Goal: Task Accomplishment & Management: Complete application form

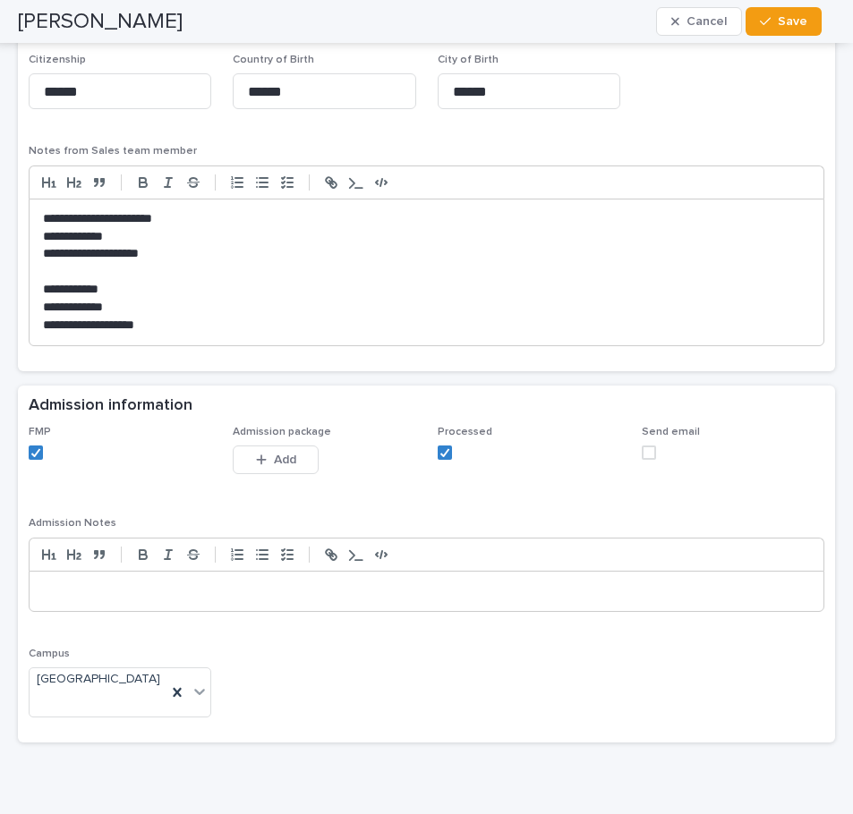
scroll to position [1501, 0]
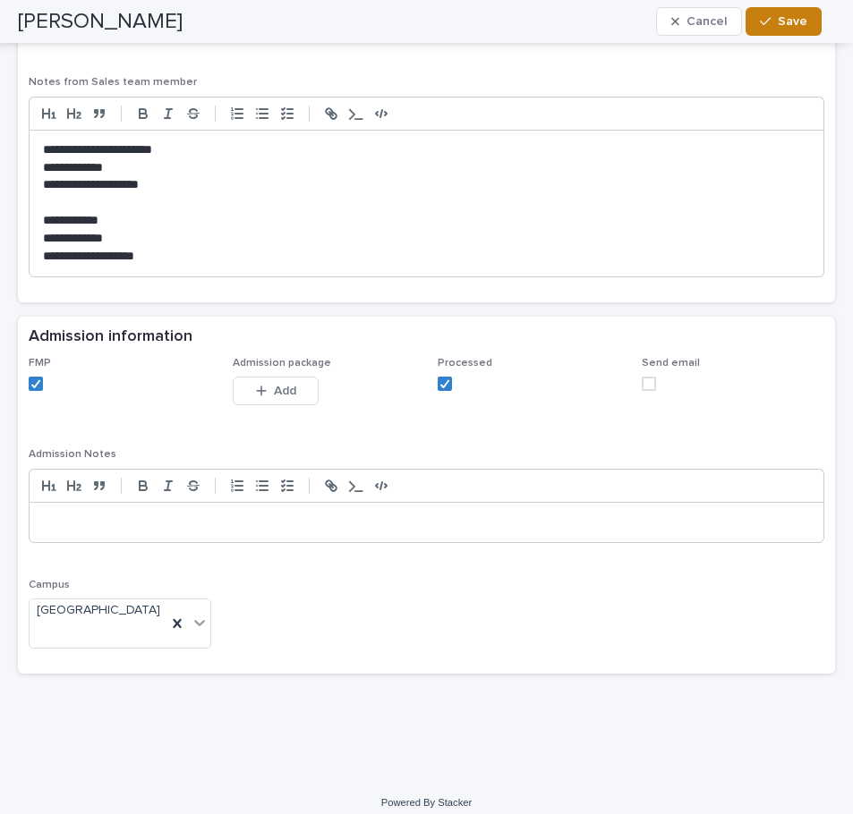
click at [796, 26] on span "Save" at bounding box center [793, 21] width 30 height 13
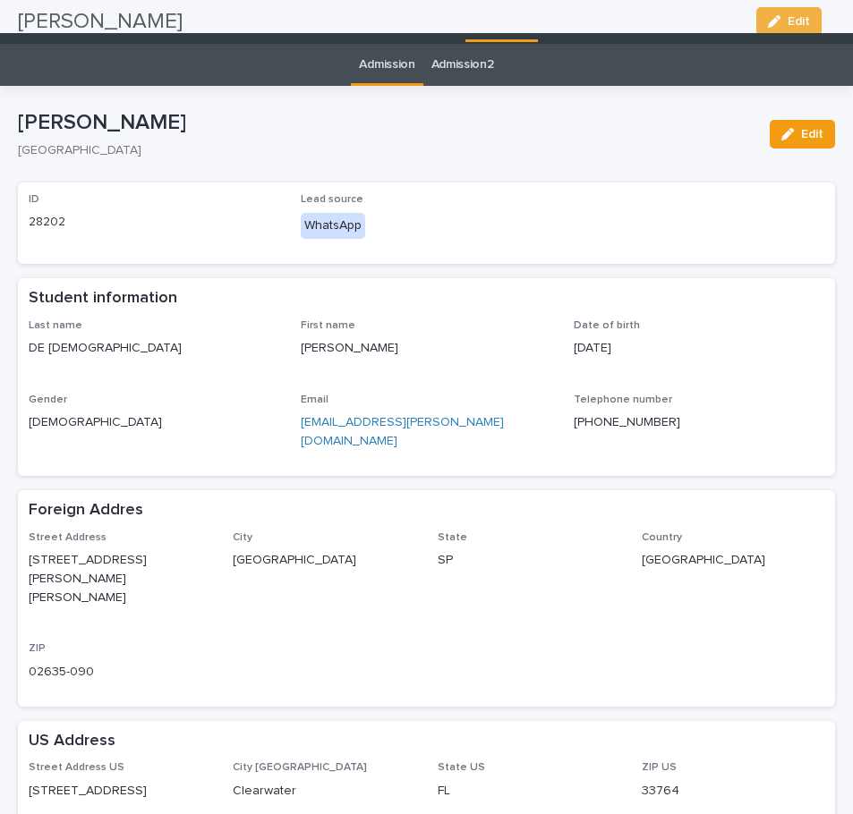
scroll to position [0, 0]
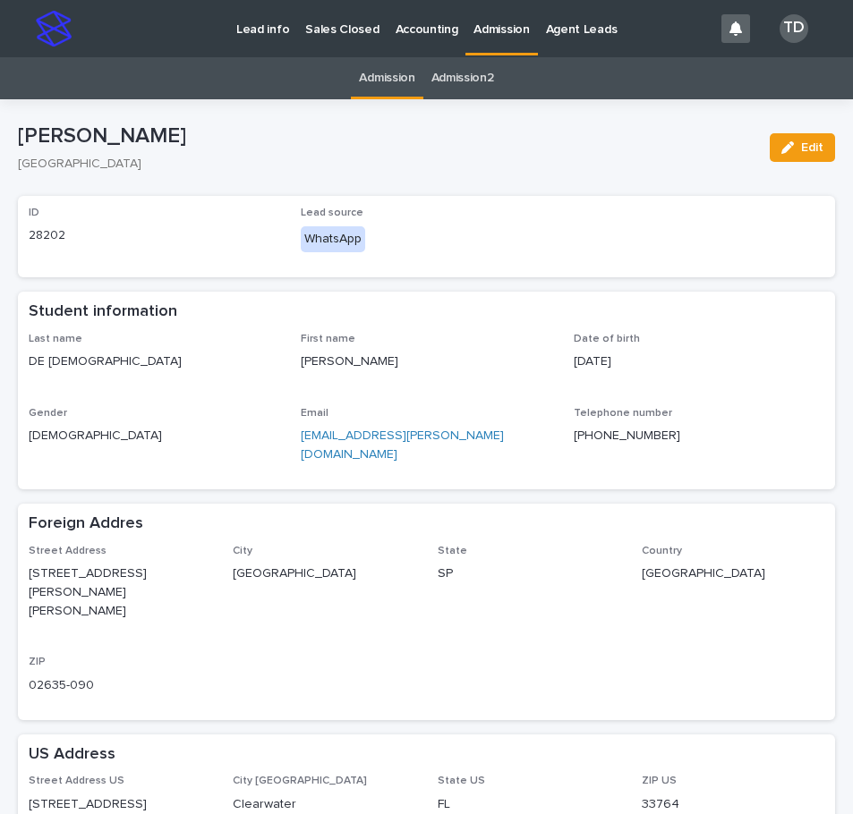
click at [373, 81] on link "Admission" at bounding box center [386, 78] width 55 height 42
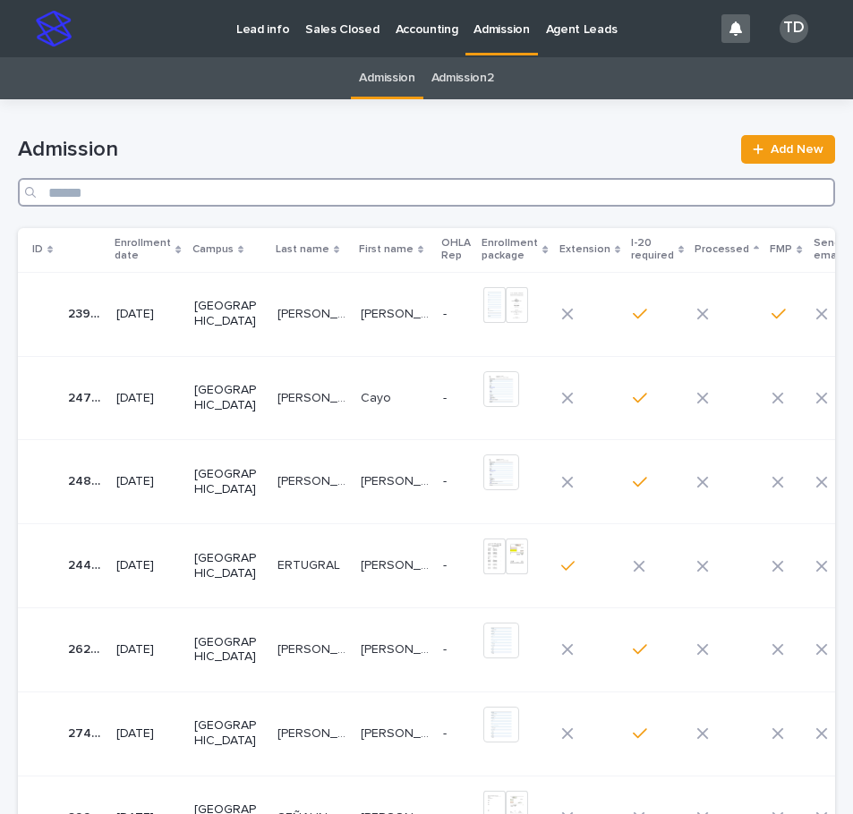
click at [178, 189] on input "Search" at bounding box center [426, 192] width 817 height 29
type input "*******"
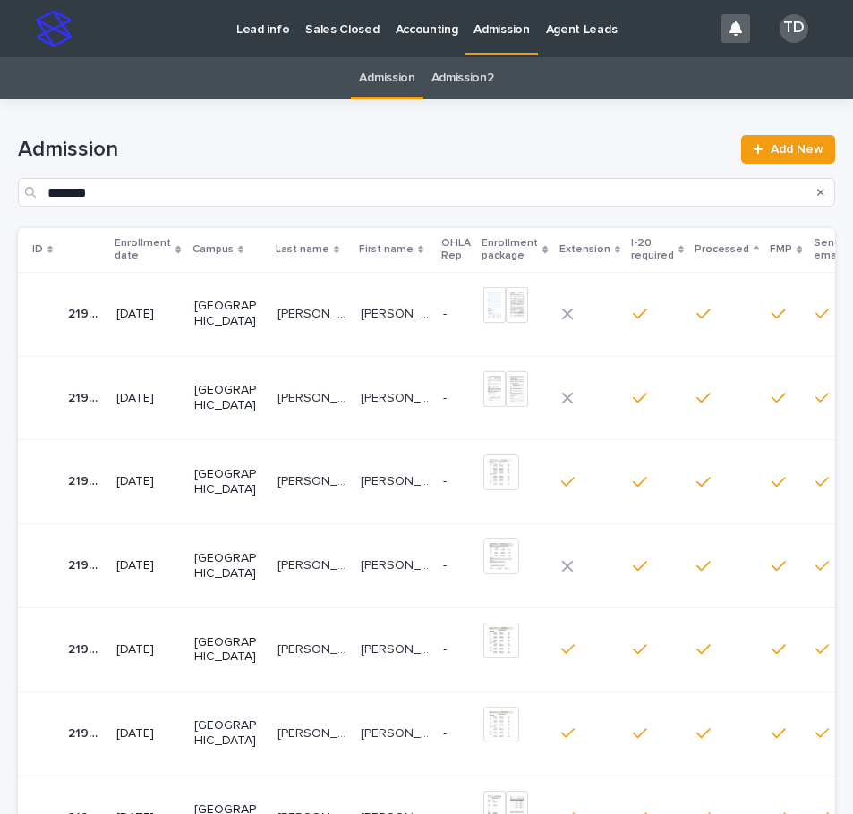
click at [176, 478] on p "[DATE]" at bounding box center [147, 481] width 63 height 15
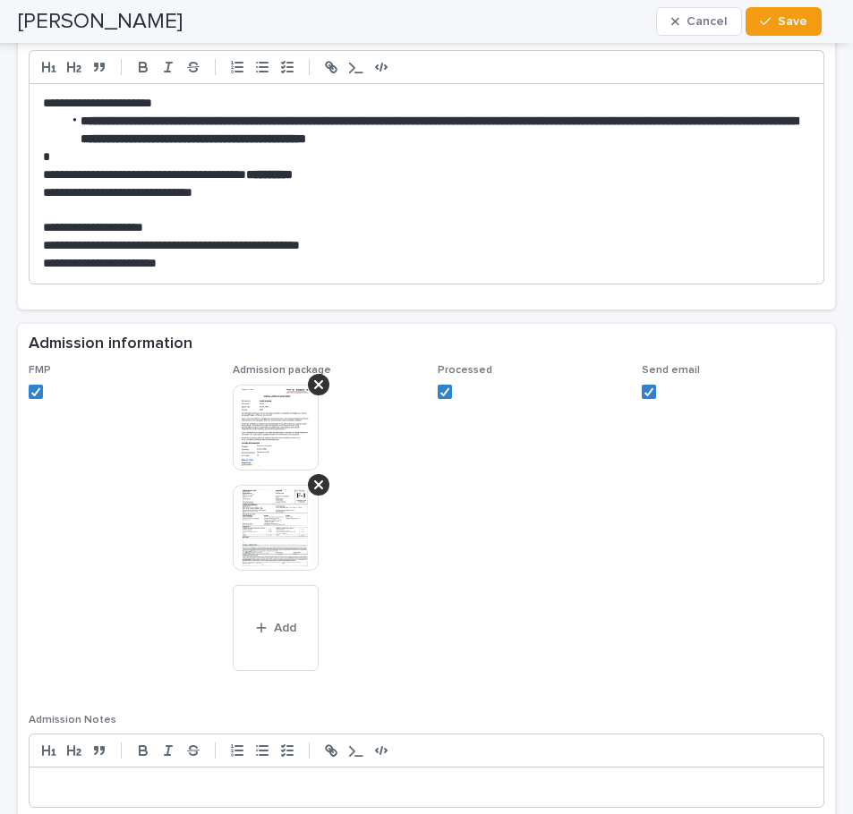
scroll to position [1521, 0]
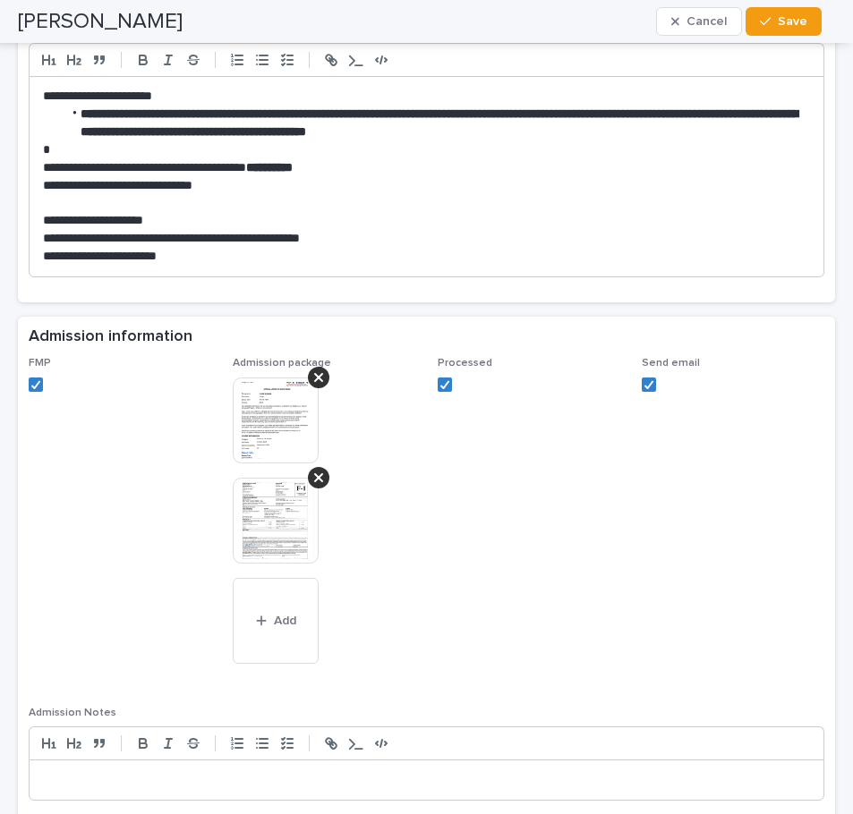
click at [274, 527] on img at bounding box center [276, 521] width 86 height 86
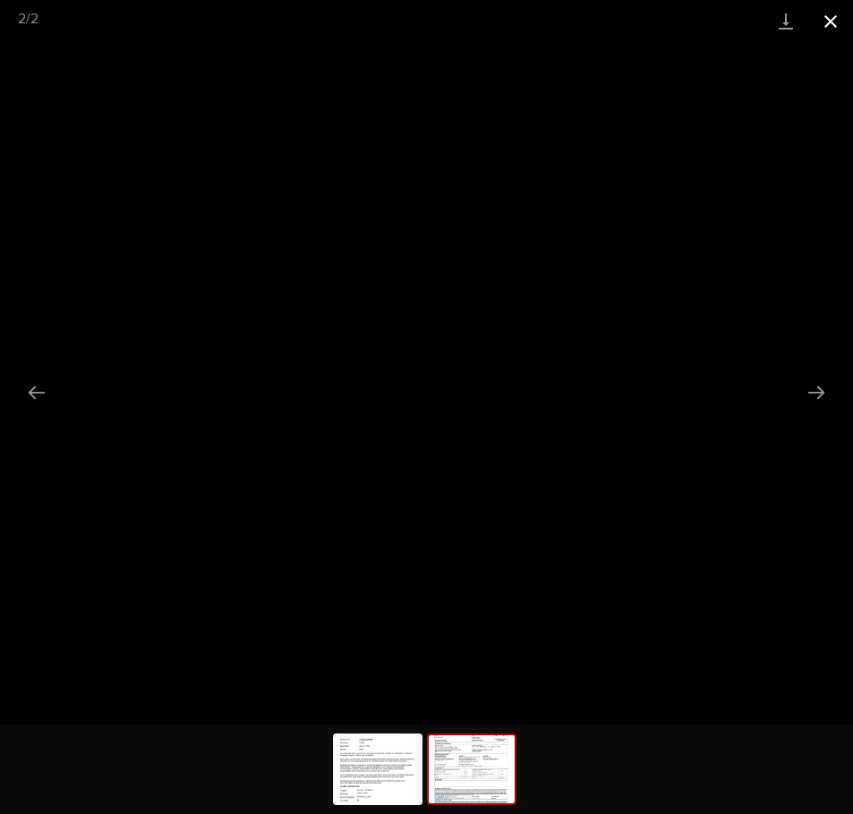
click at [830, 23] on button "Close gallery" at bounding box center [830, 21] width 45 height 42
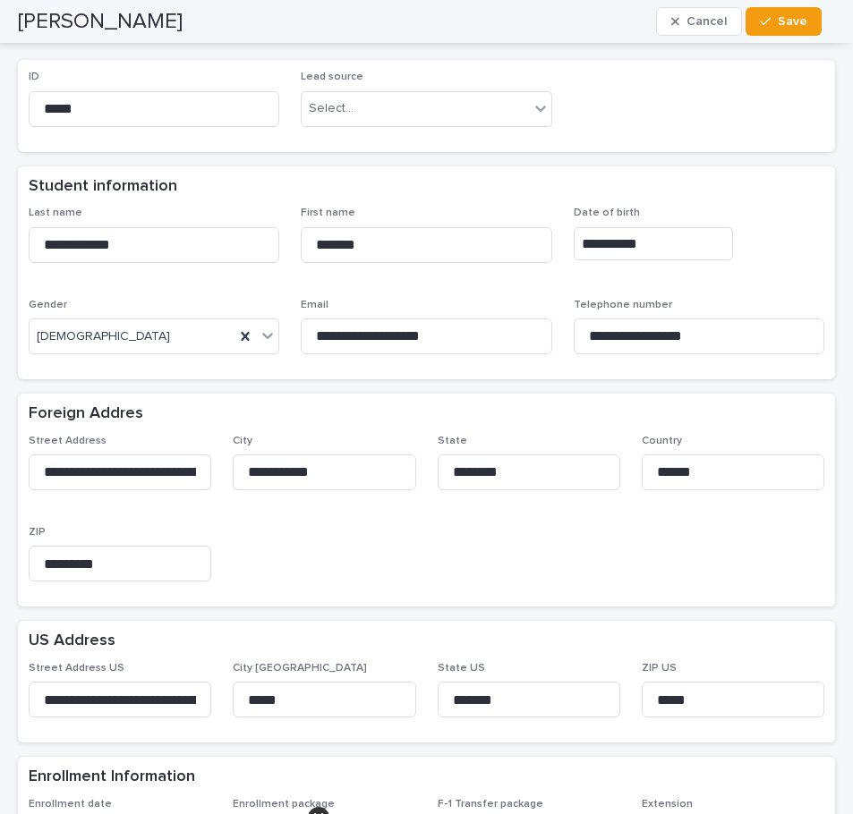
scroll to position [0, 0]
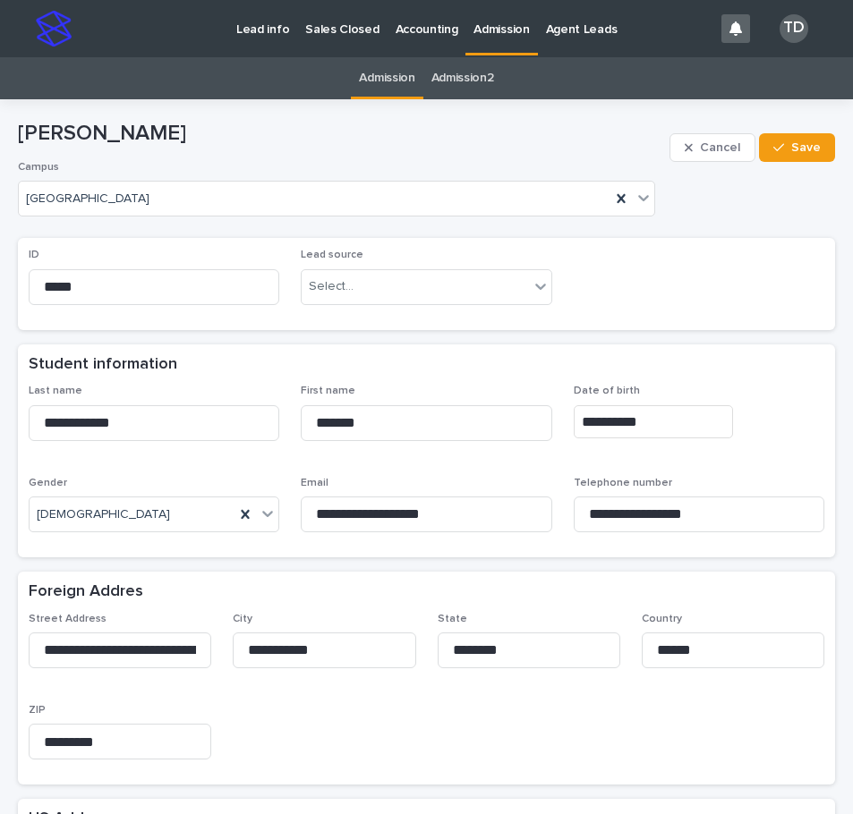
click at [379, 78] on link "Admission" at bounding box center [386, 78] width 55 height 42
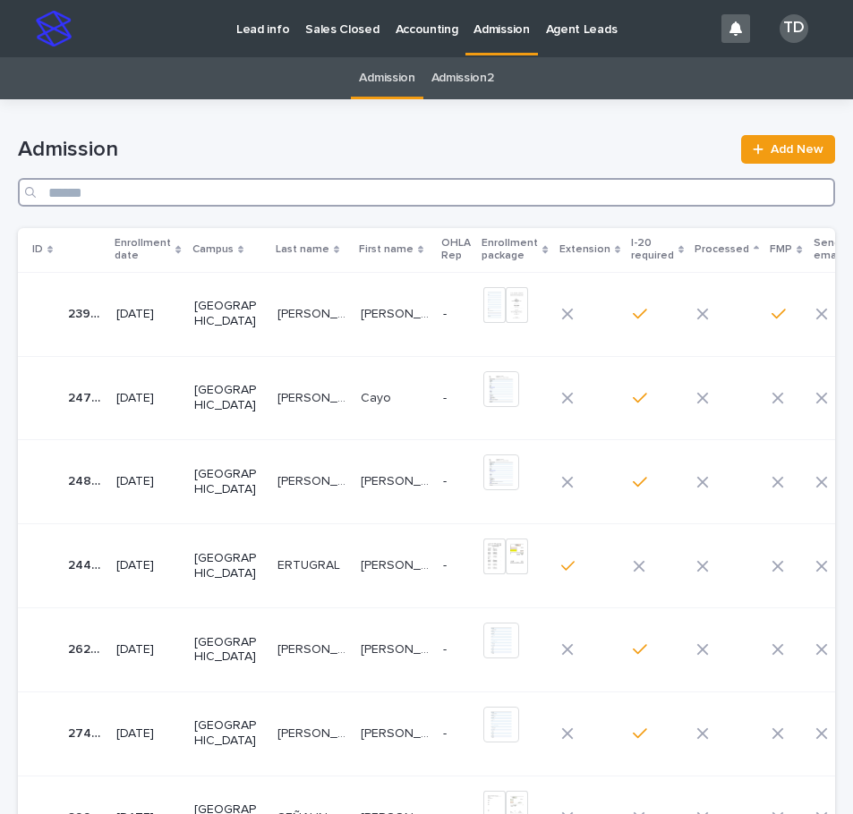
click at [298, 193] on input "Search" at bounding box center [426, 192] width 817 height 29
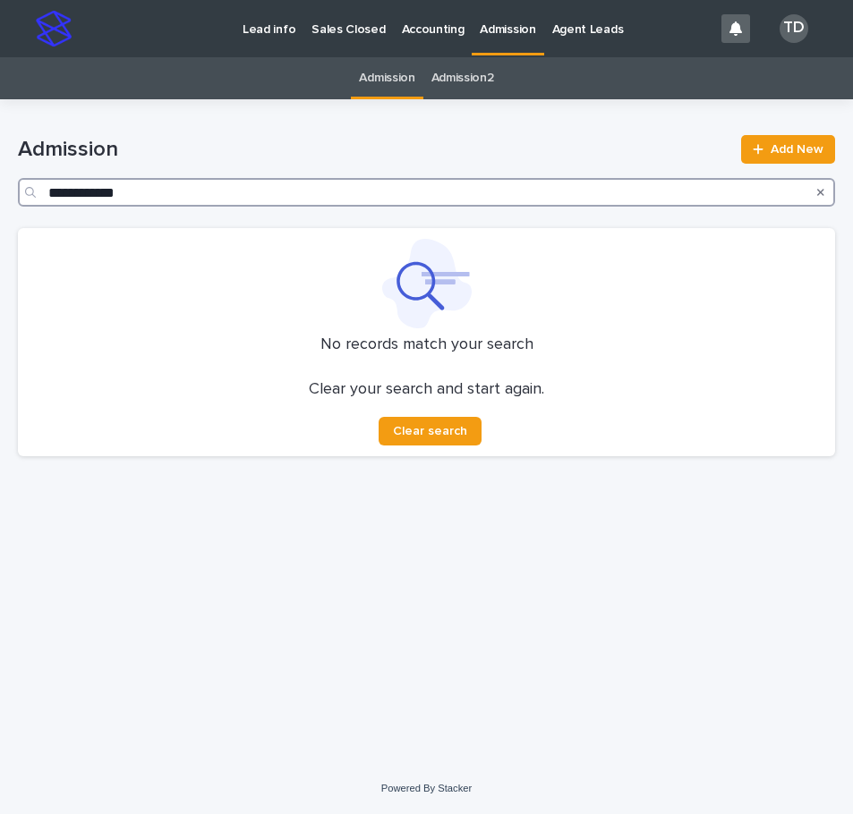
click at [77, 191] on input "**********" at bounding box center [426, 192] width 817 height 29
click at [176, 193] on input "**********" at bounding box center [426, 192] width 817 height 29
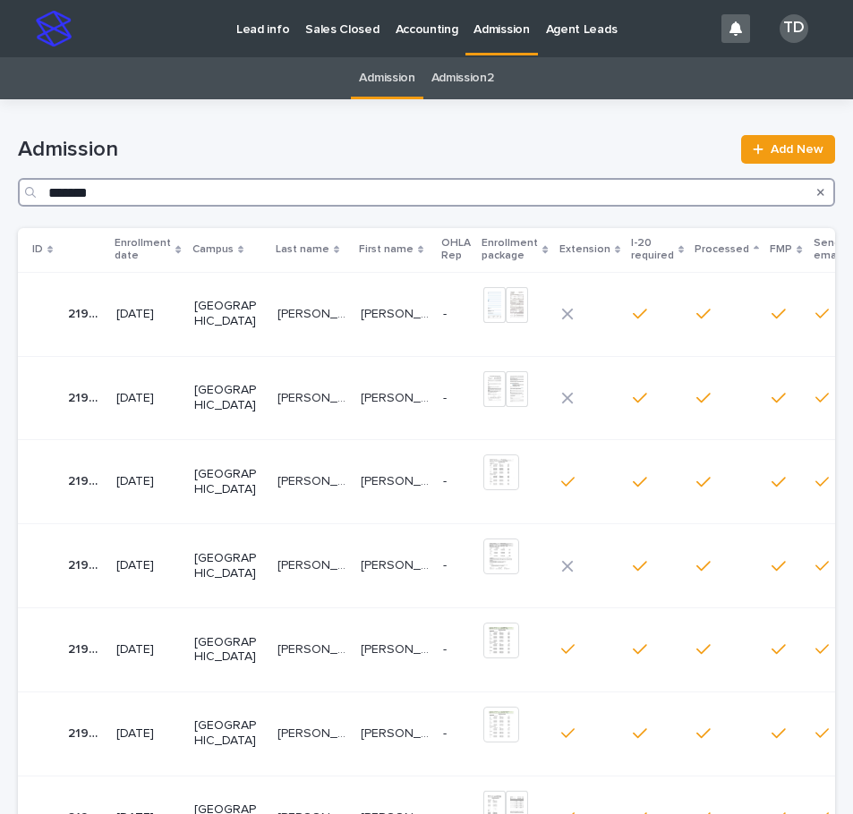
type input "*******"
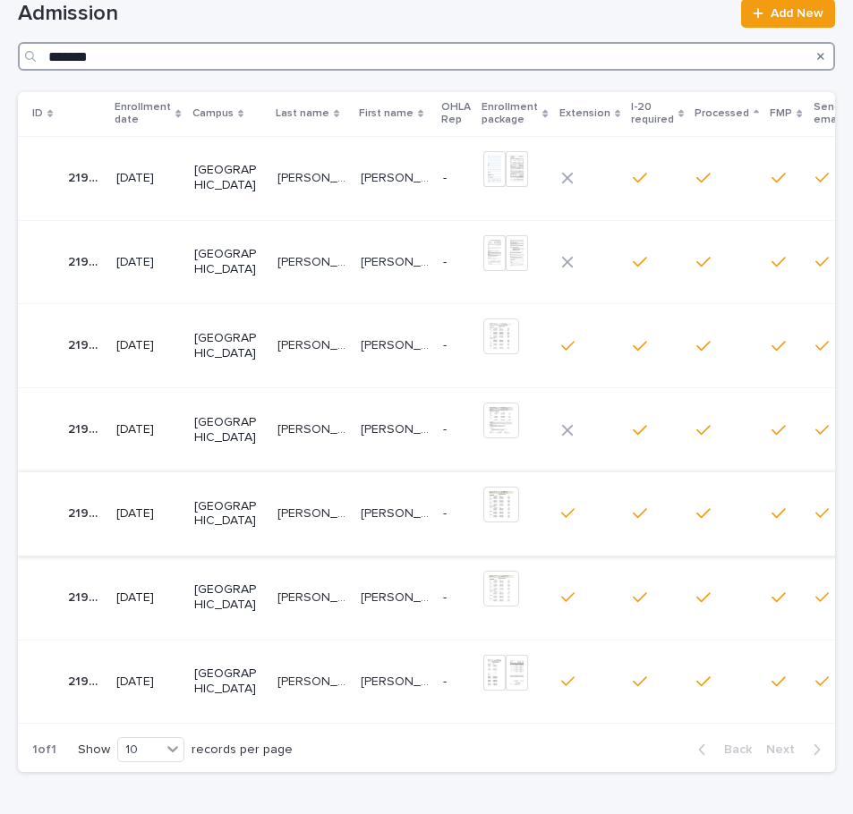
scroll to position [179, 0]
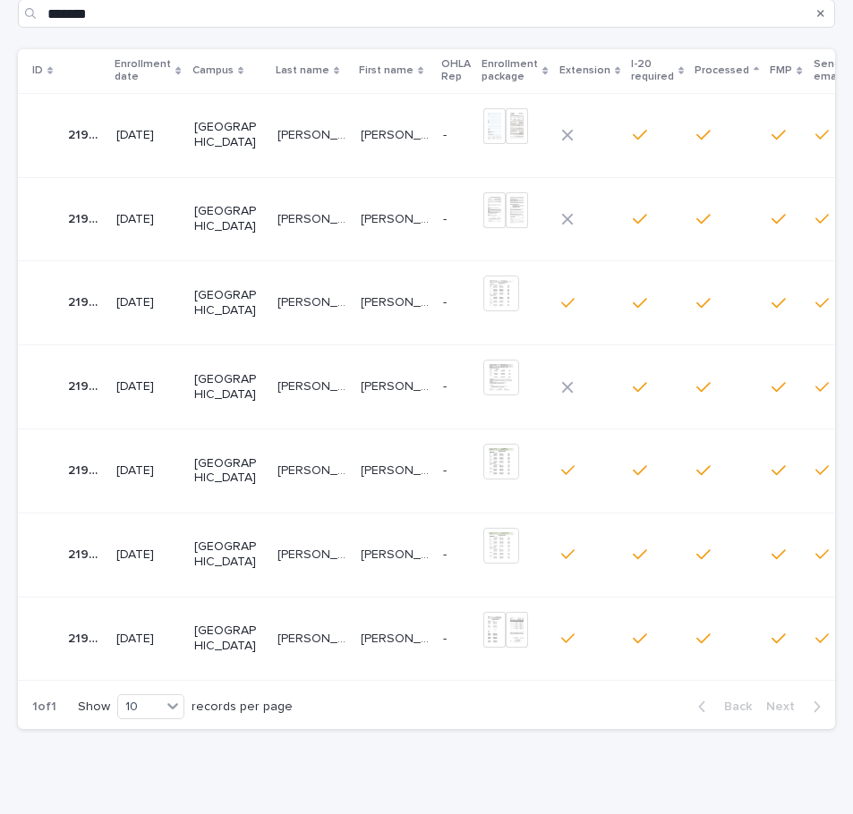
click at [191, 637] on td "[GEOGRAPHIC_DATA]" at bounding box center [228, 639] width 83 height 84
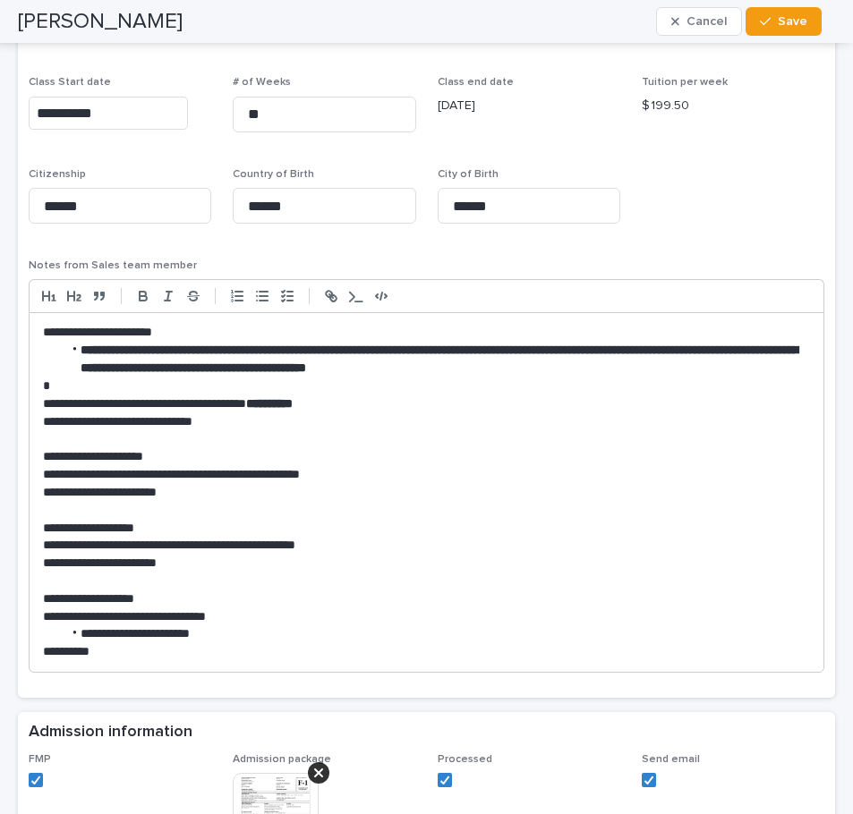
scroll to position [1521, 0]
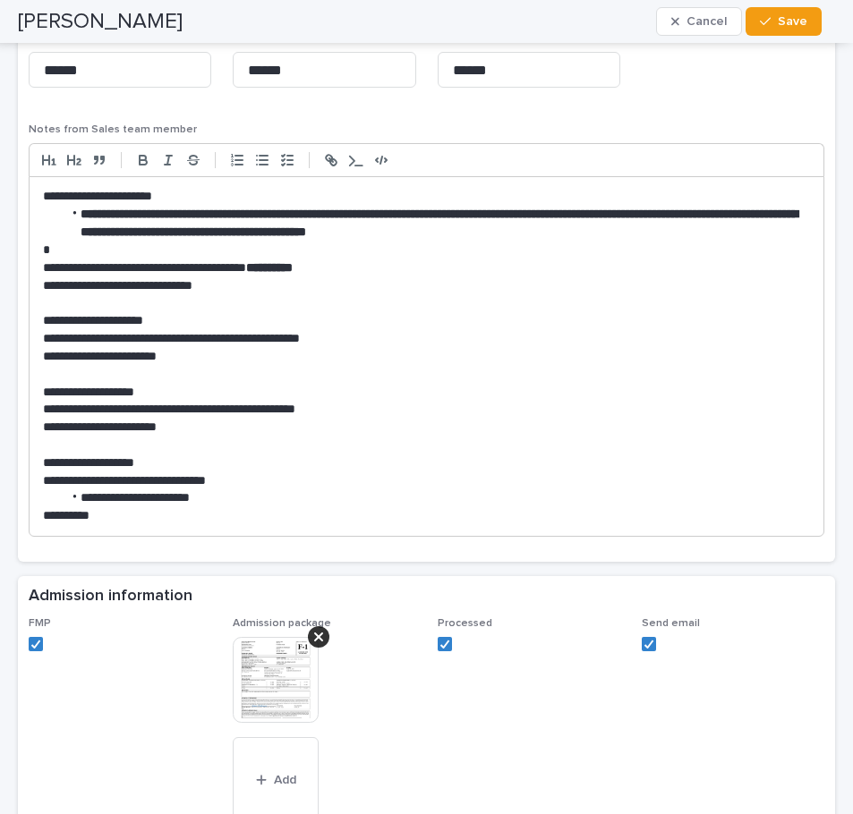
click at [276, 661] on img at bounding box center [276, 680] width 86 height 86
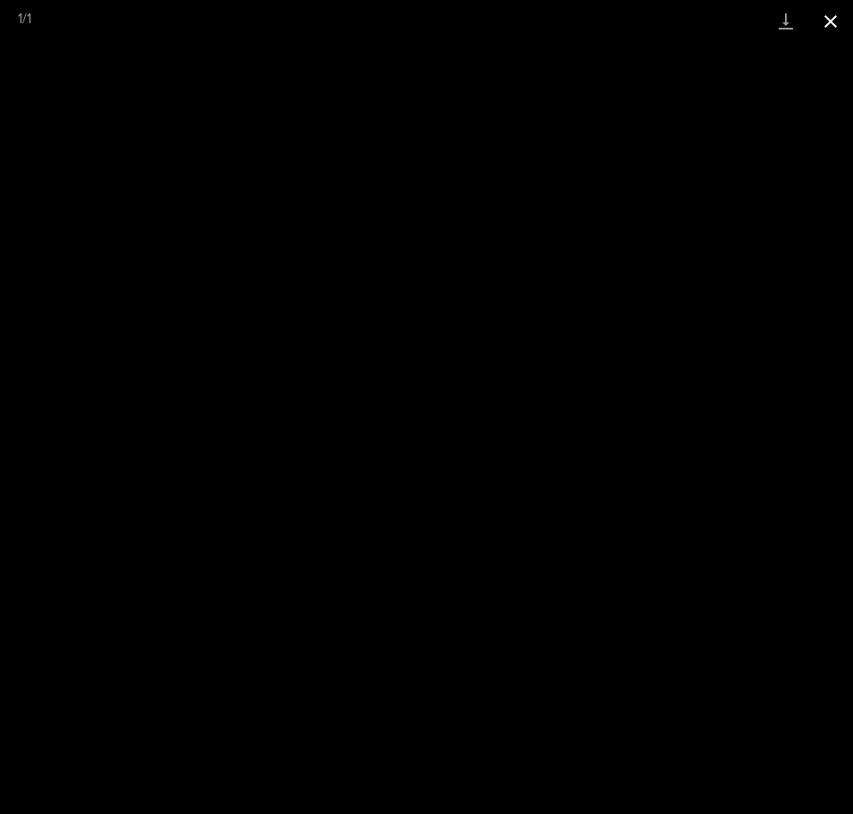
click at [829, 16] on button "Close gallery" at bounding box center [830, 21] width 45 height 42
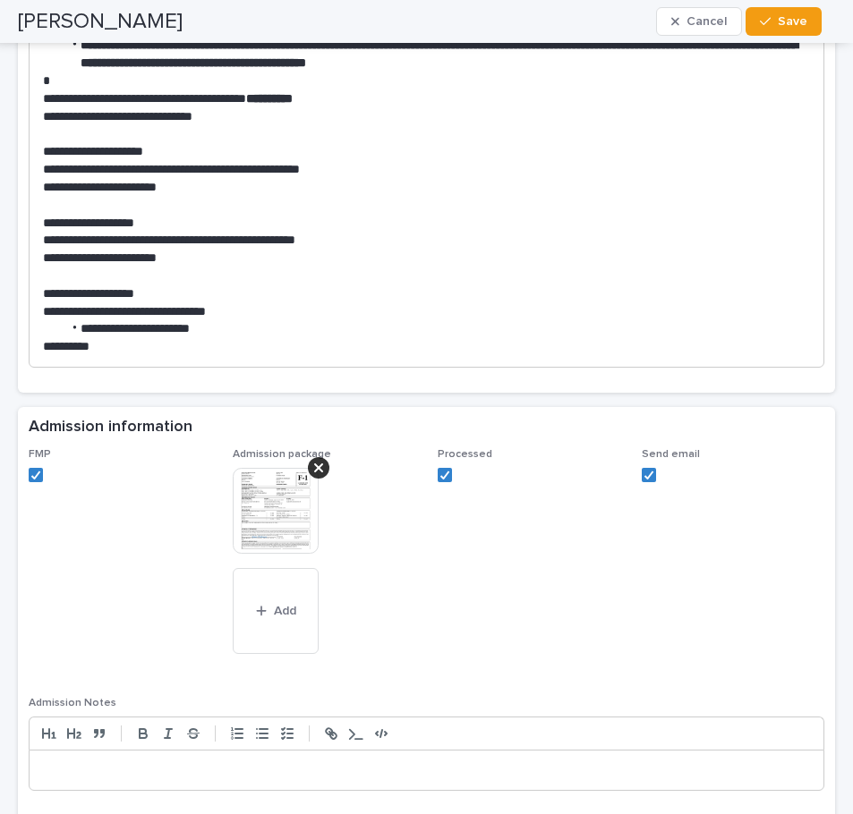
scroll to position [1700, 0]
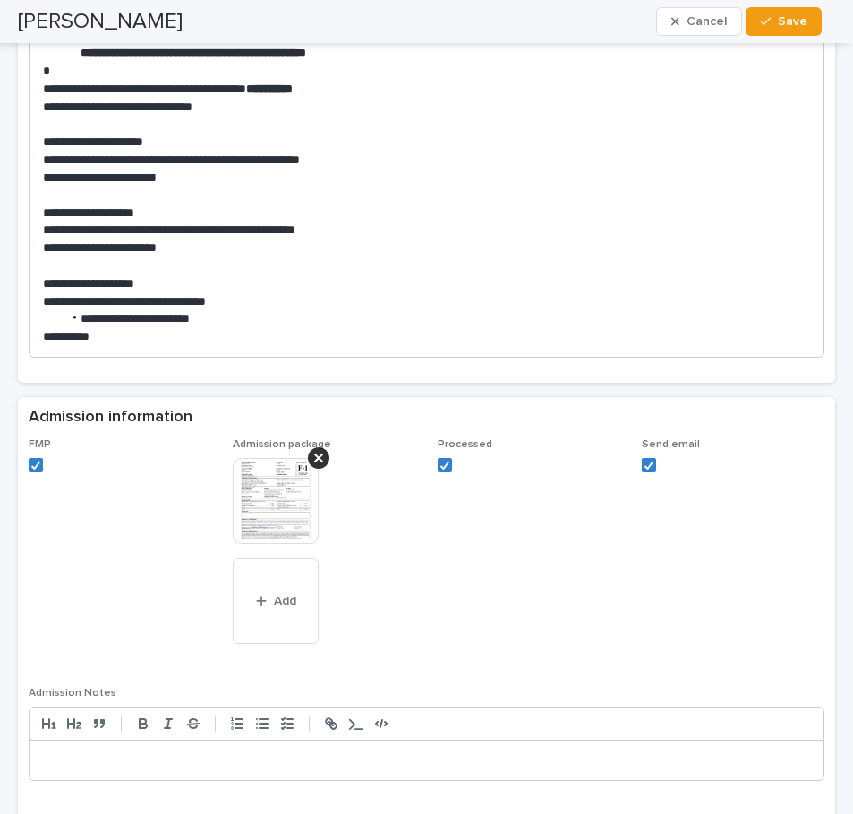
click at [128, 606] on span "FMP" at bounding box center [120, 551] width 183 height 227
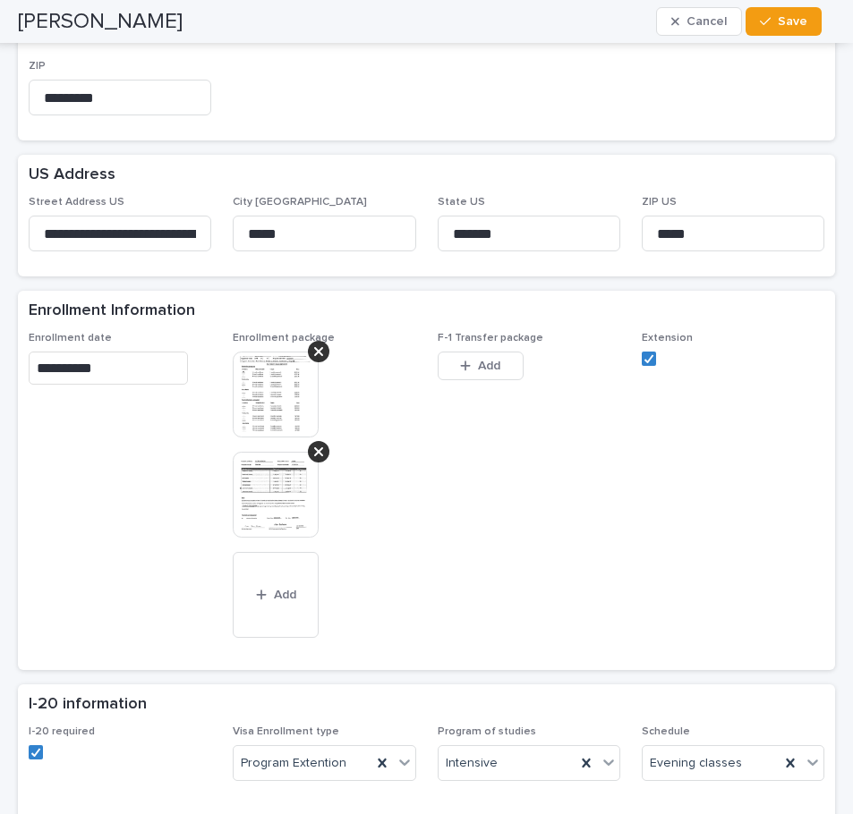
scroll to position [626, 0]
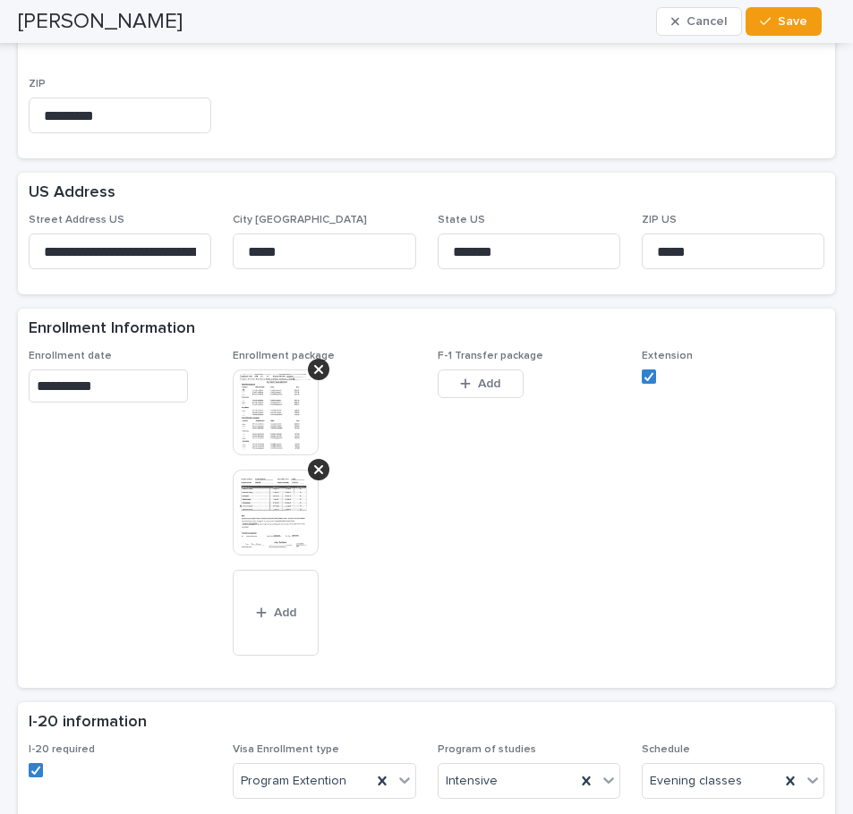
click at [269, 508] on img at bounding box center [276, 513] width 86 height 86
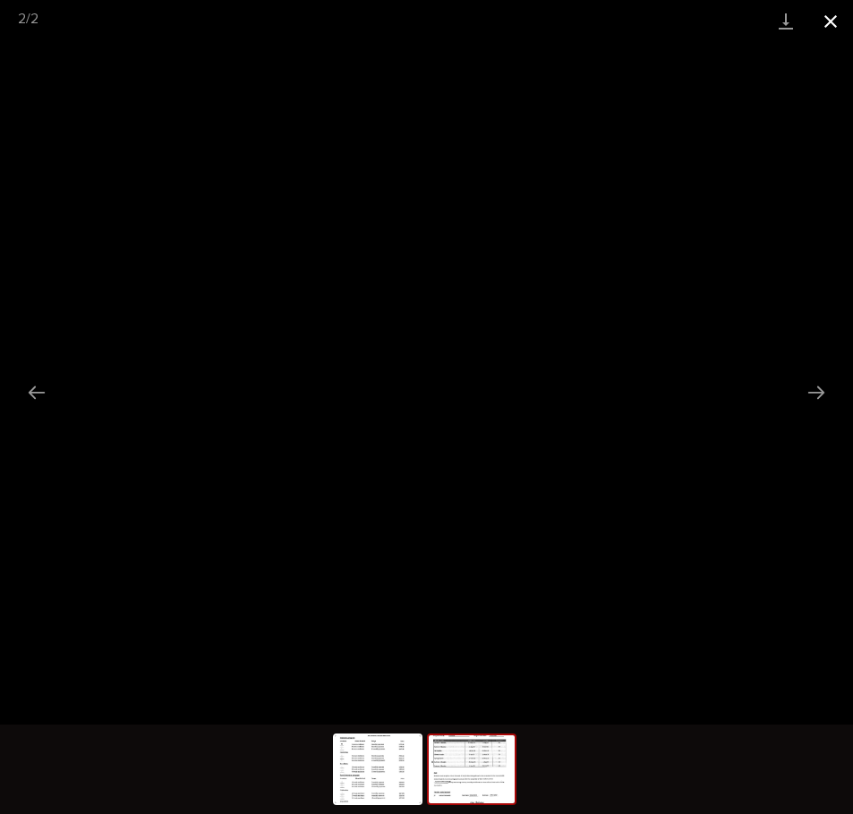
click at [830, 21] on button "Close gallery" at bounding box center [830, 21] width 45 height 42
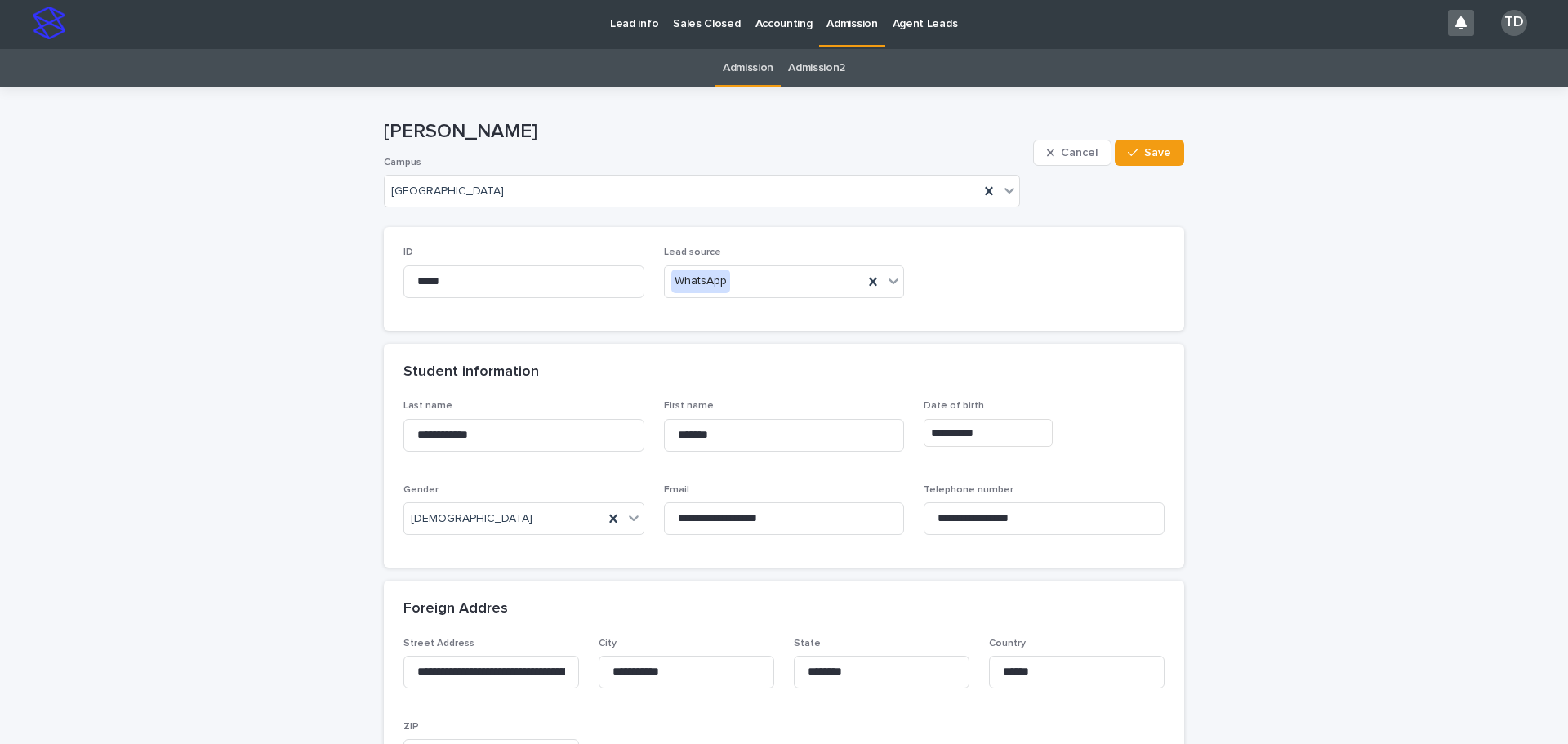
scroll to position [0, 0]
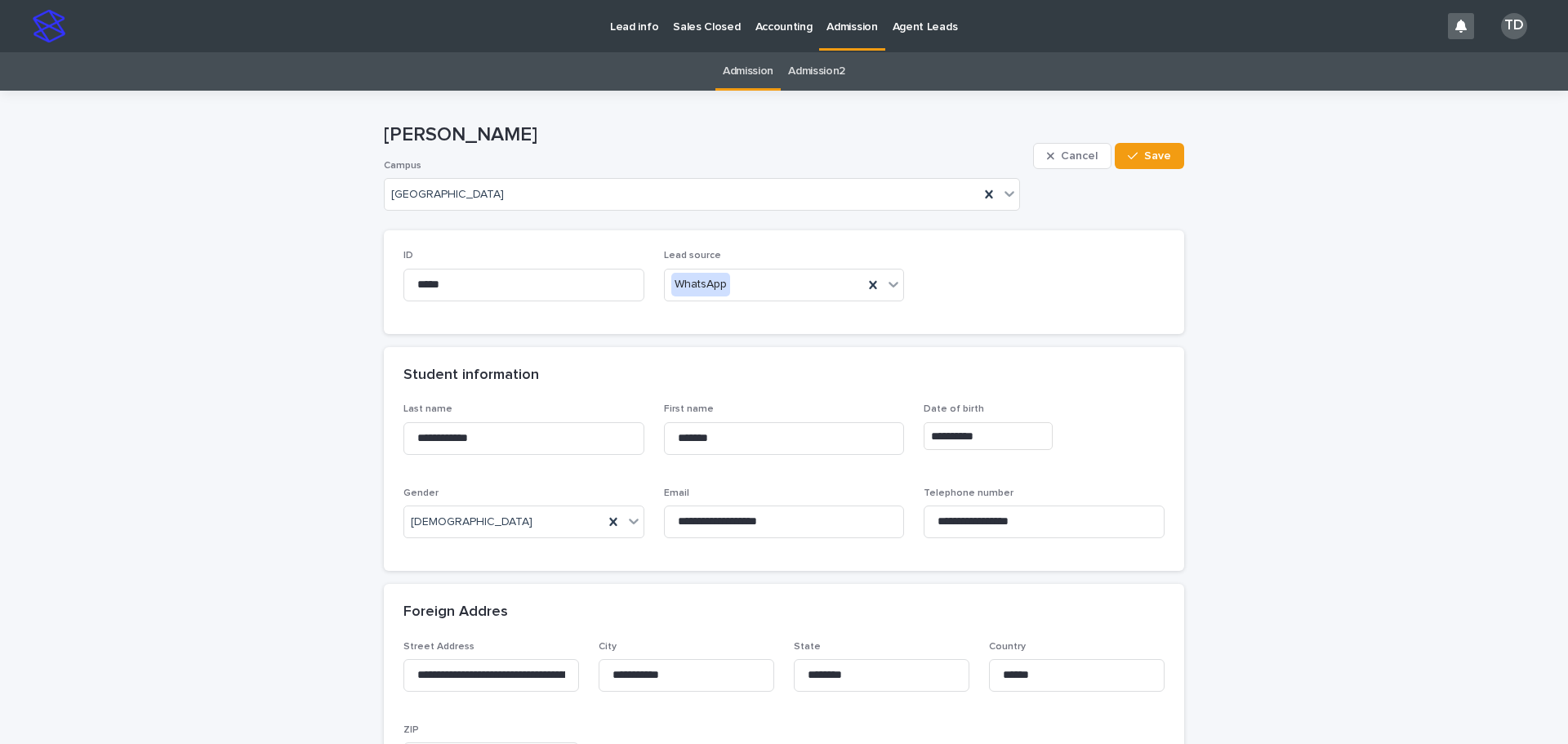
click at [739, 70] on link "Admission" at bounding box center [747, 71] width 50 height 38
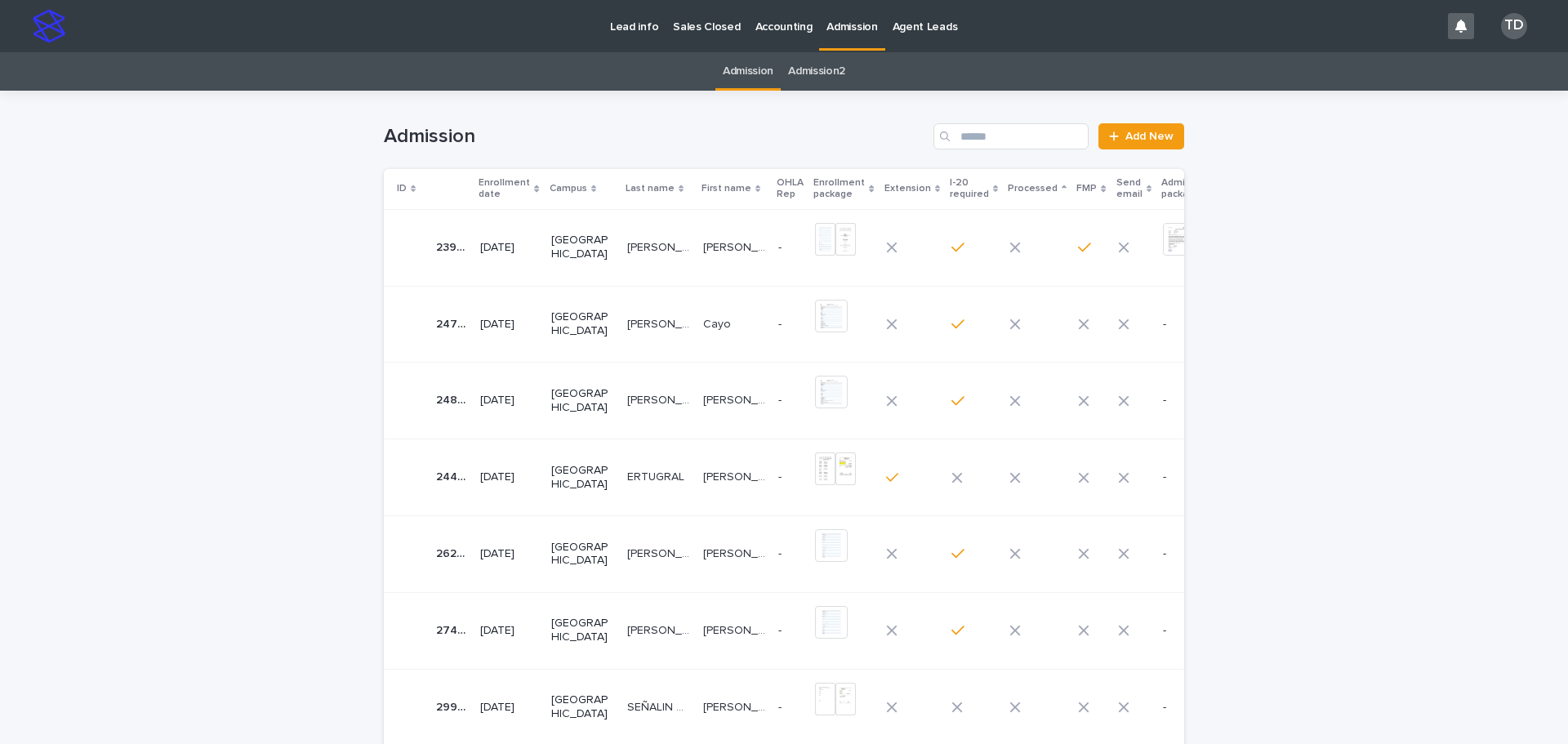
click at [778, 136] on div "Search" at bounding box center [946, 136] width 26 height 26
click at [778, 133] on input "Search" at bounding box center [1011, 136] width 155 height 26
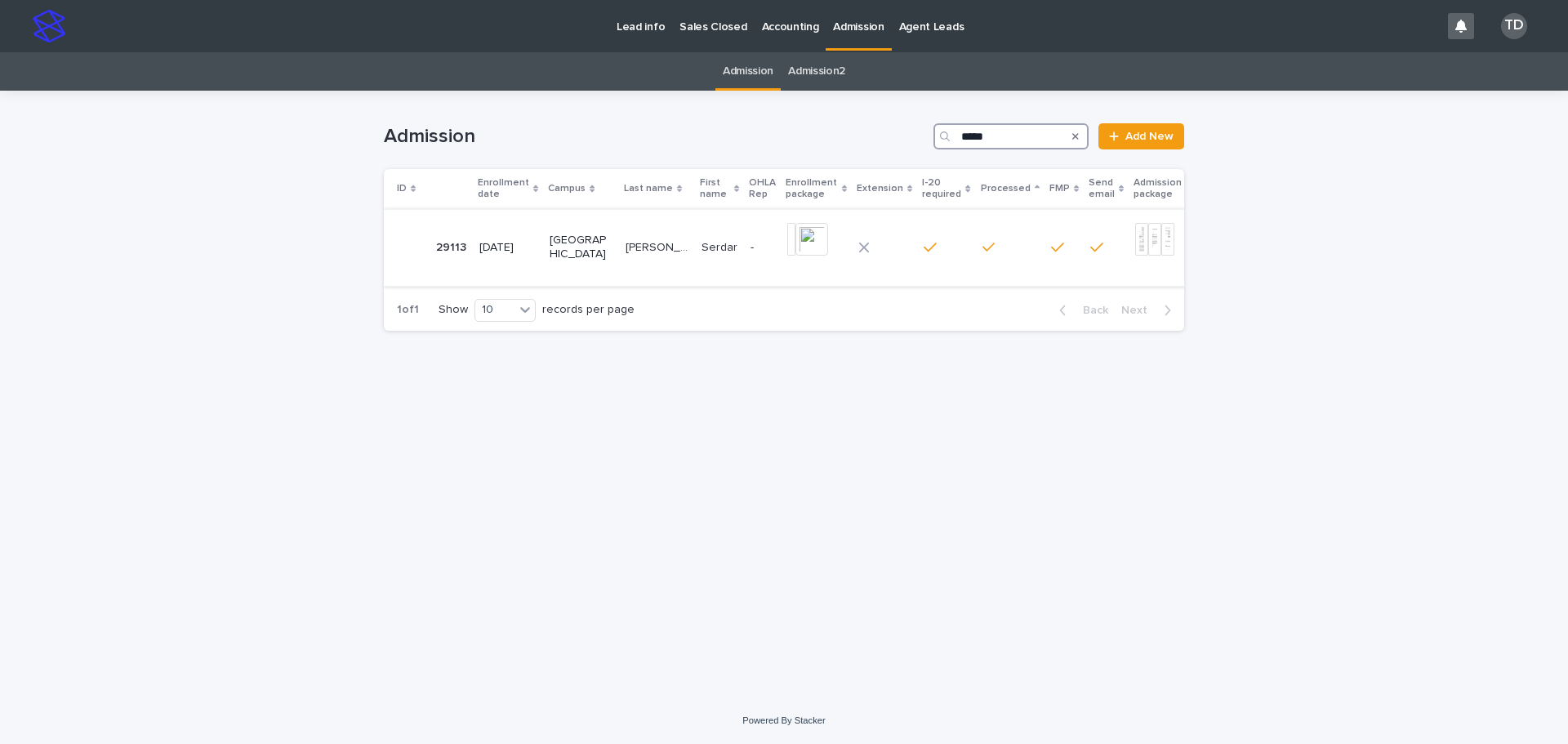
type input "*****"
click at [625, 245] on p "[PERSON_NAME]" at bounding box center [658, 246] width 66 height 17
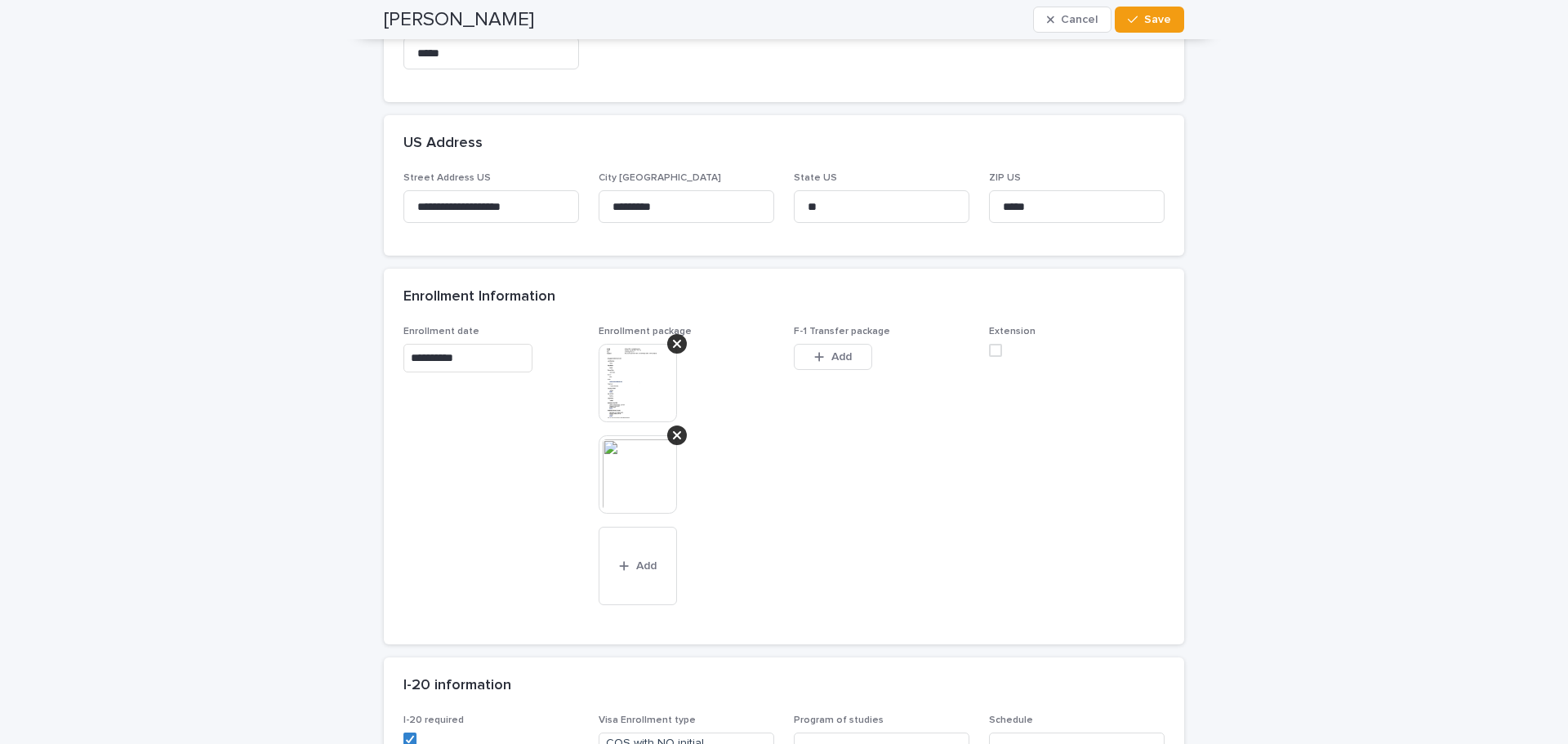
scroll to position [735, 0]
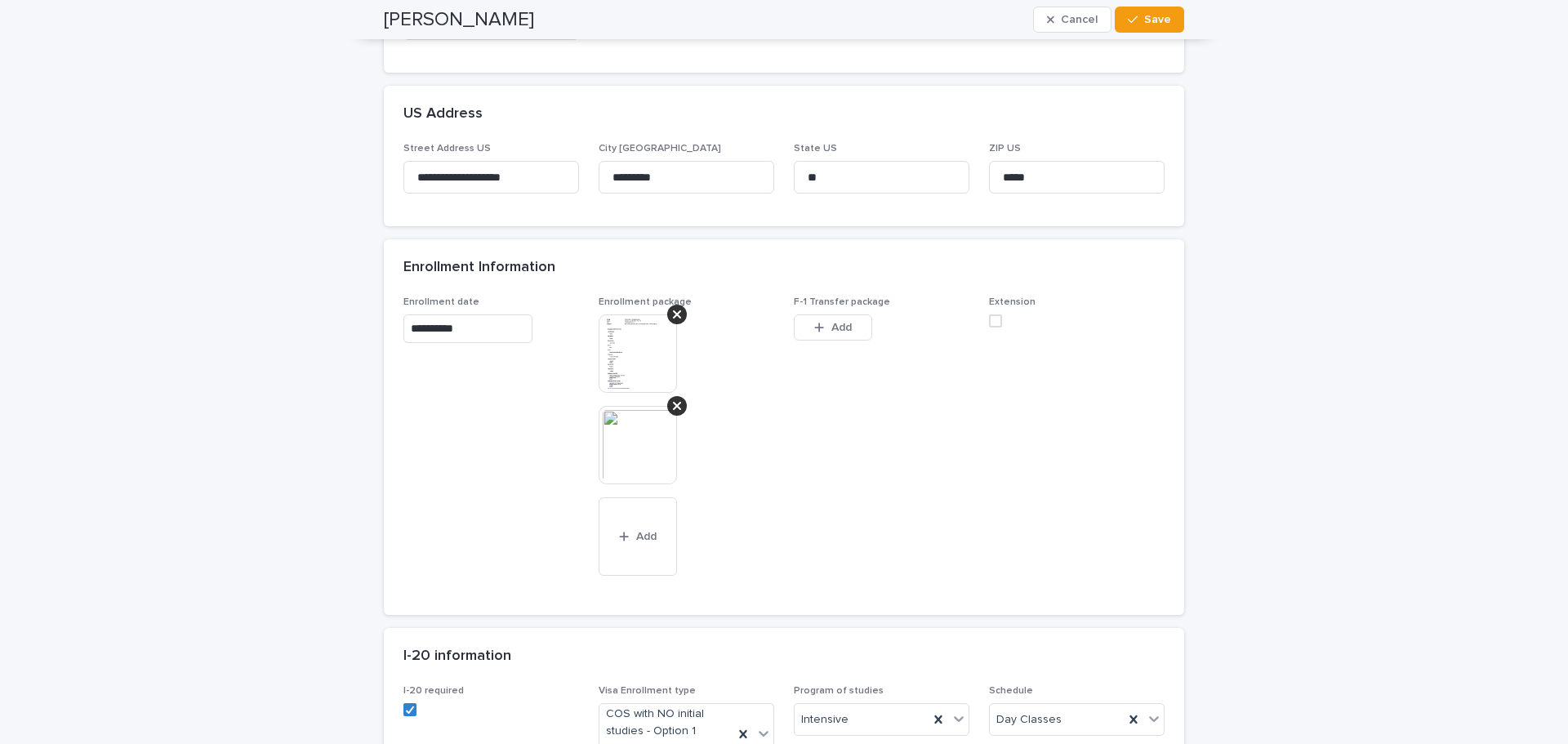
click at [623, 430] on img at bounding box center [638, 445] width 78 height 79
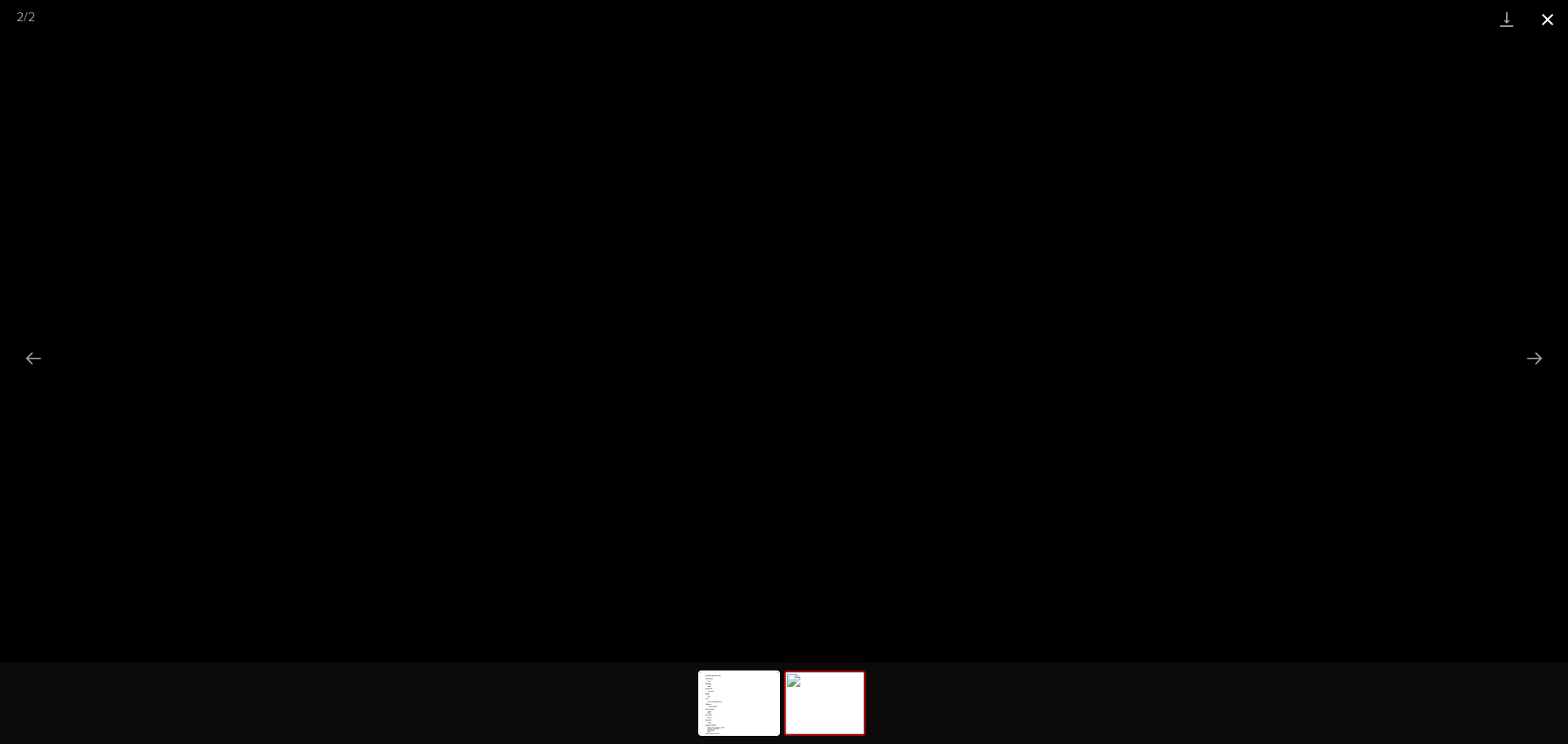
click at [778, 19] on button "Close gallery" at bounding box center [1547, 19] width 41 height 38
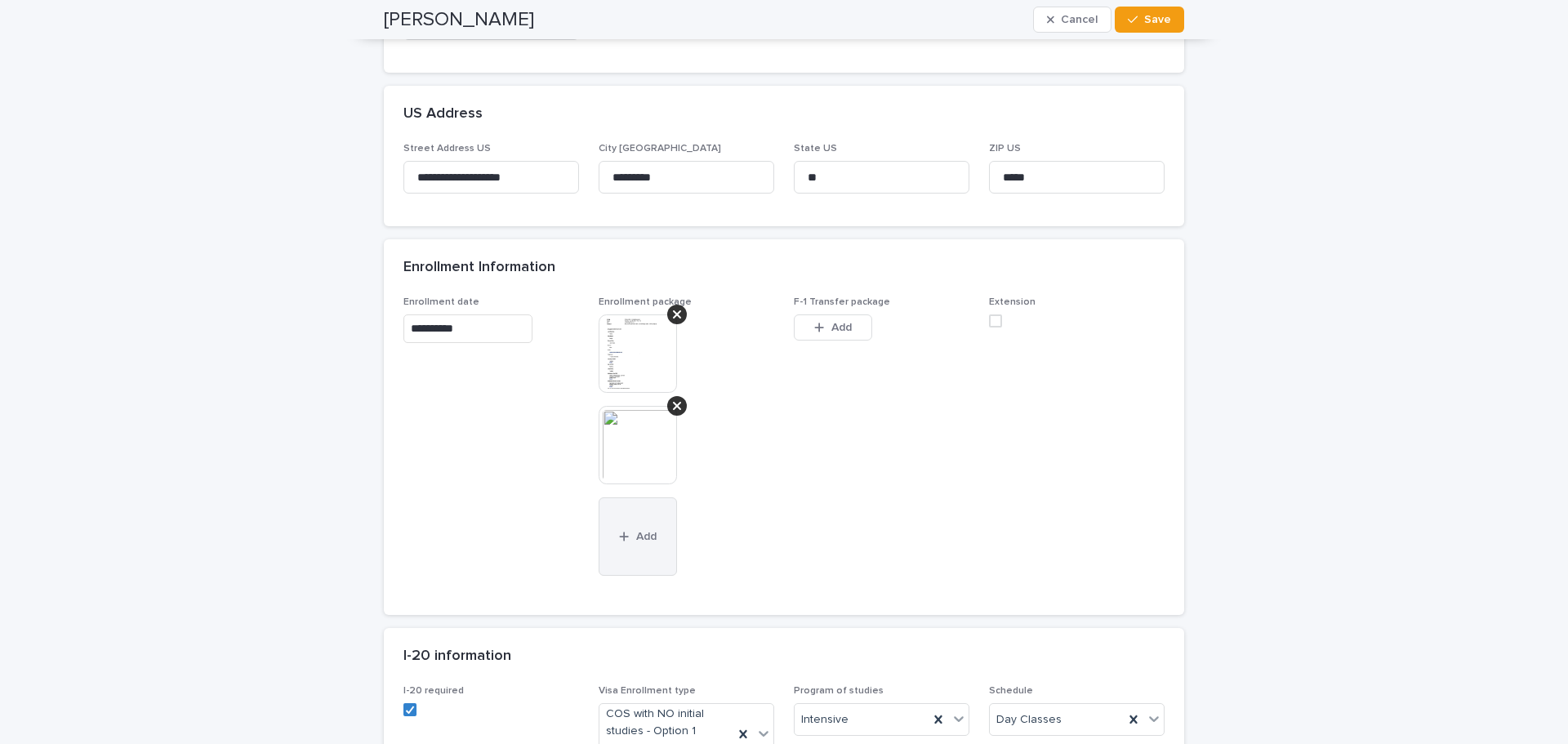
click at [636, 542] on span "Add" at bounding box center [646, 537] width 20 height 12
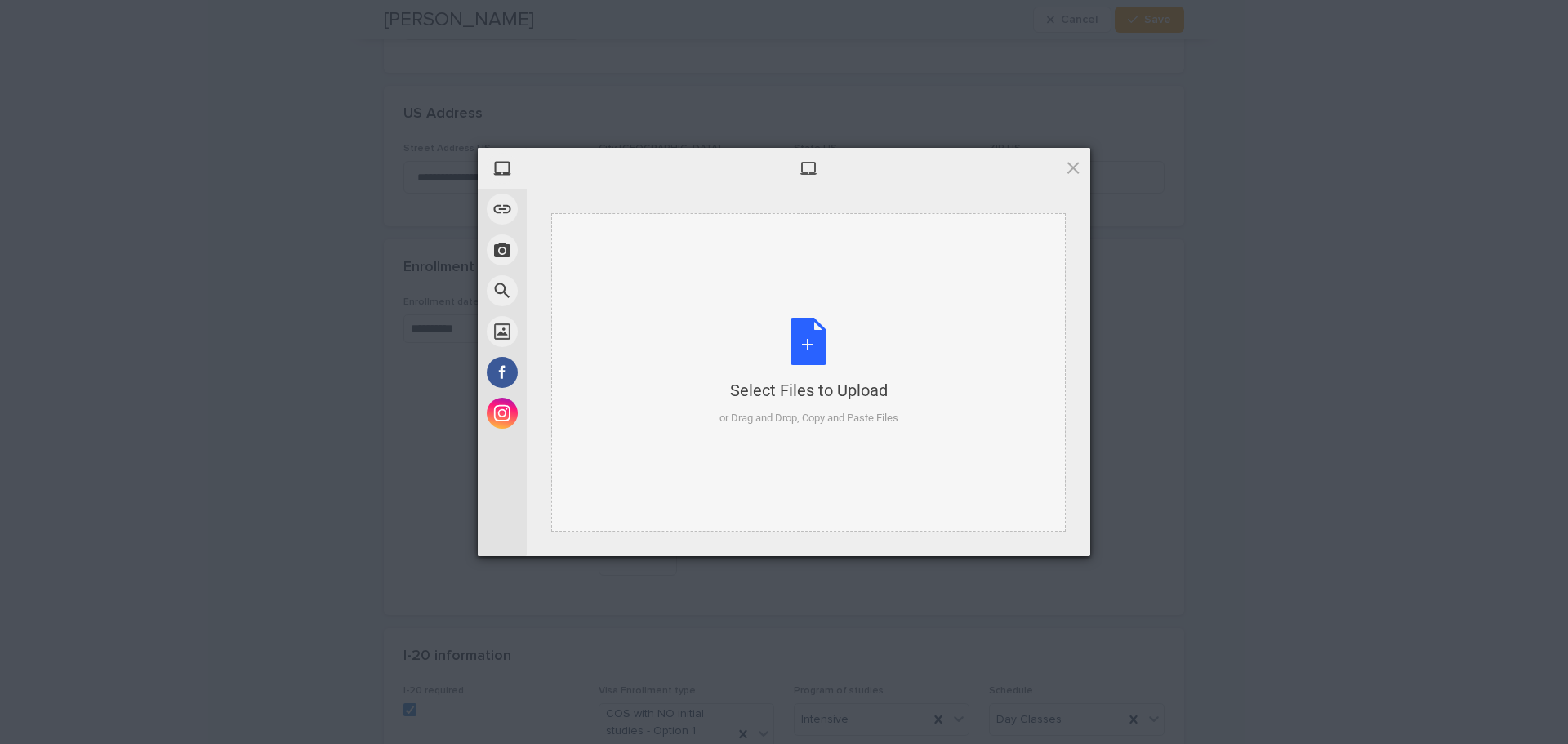
click at [778, 343] on div "Select Files to Upload or Drag and Drop, Copy and Paste Files" at bounding box center [809, 372] width 179 height 109
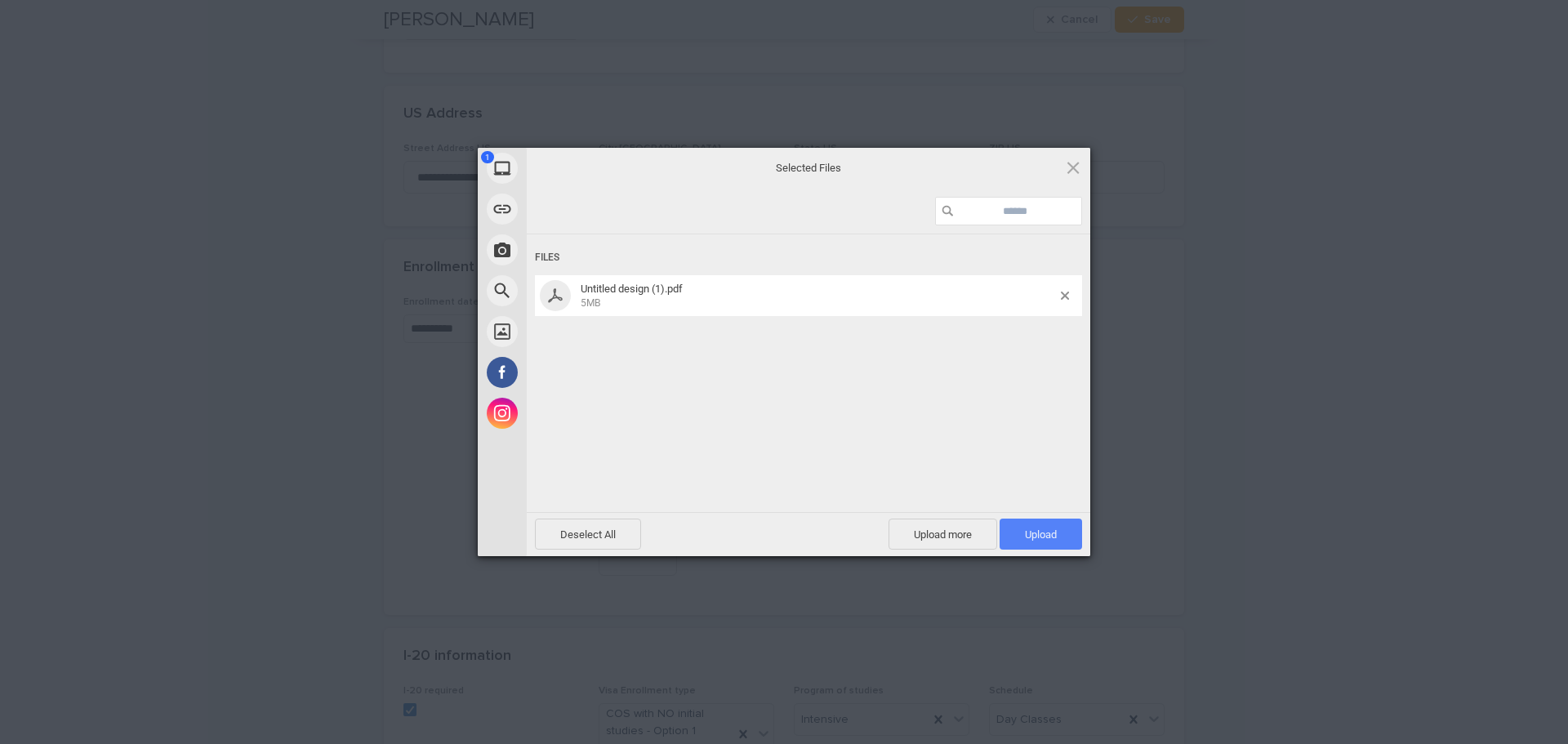
click at [778, 536] on span "Upload 1" at bounding box center [1040, 534] width 32 height 12
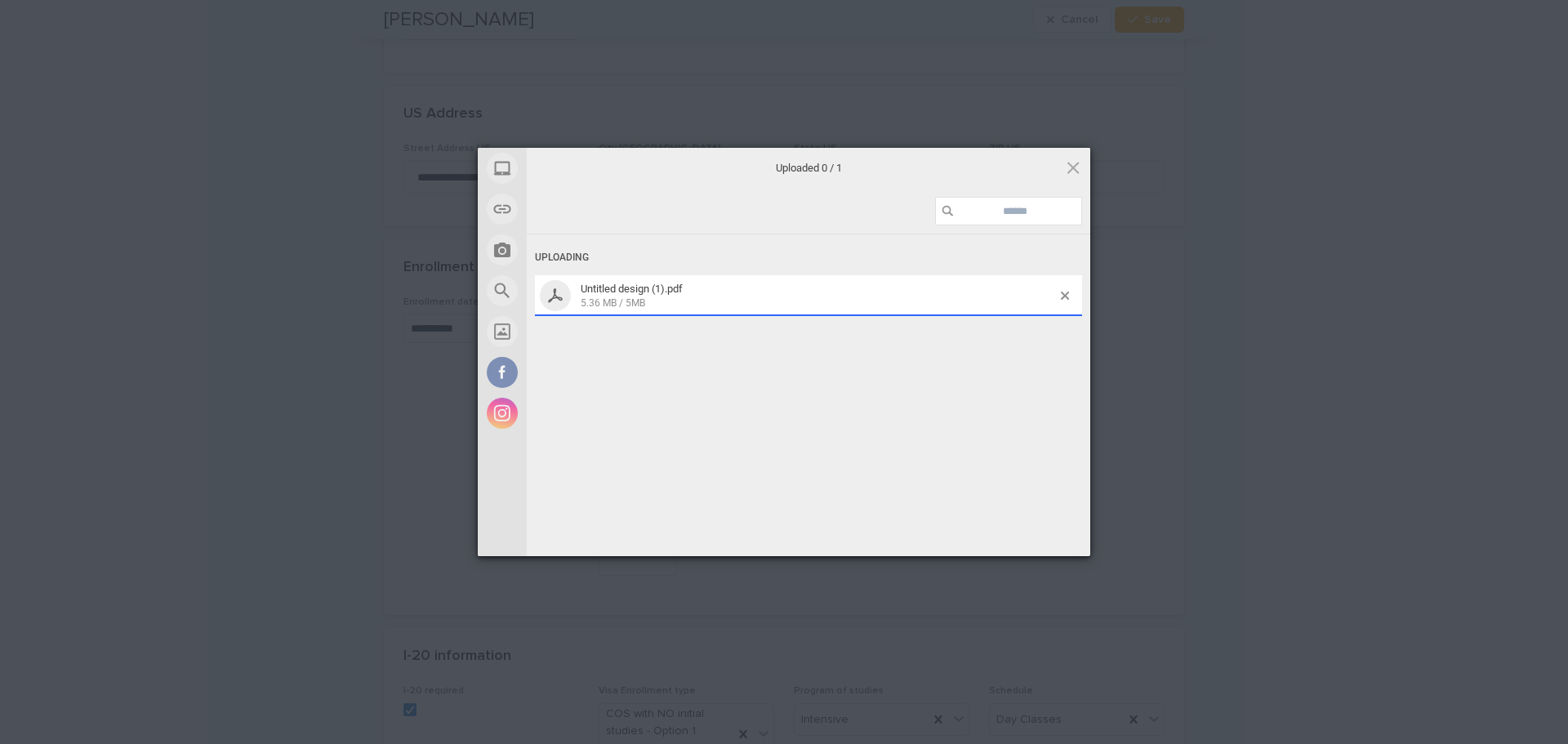
scroll to position [781, 0]
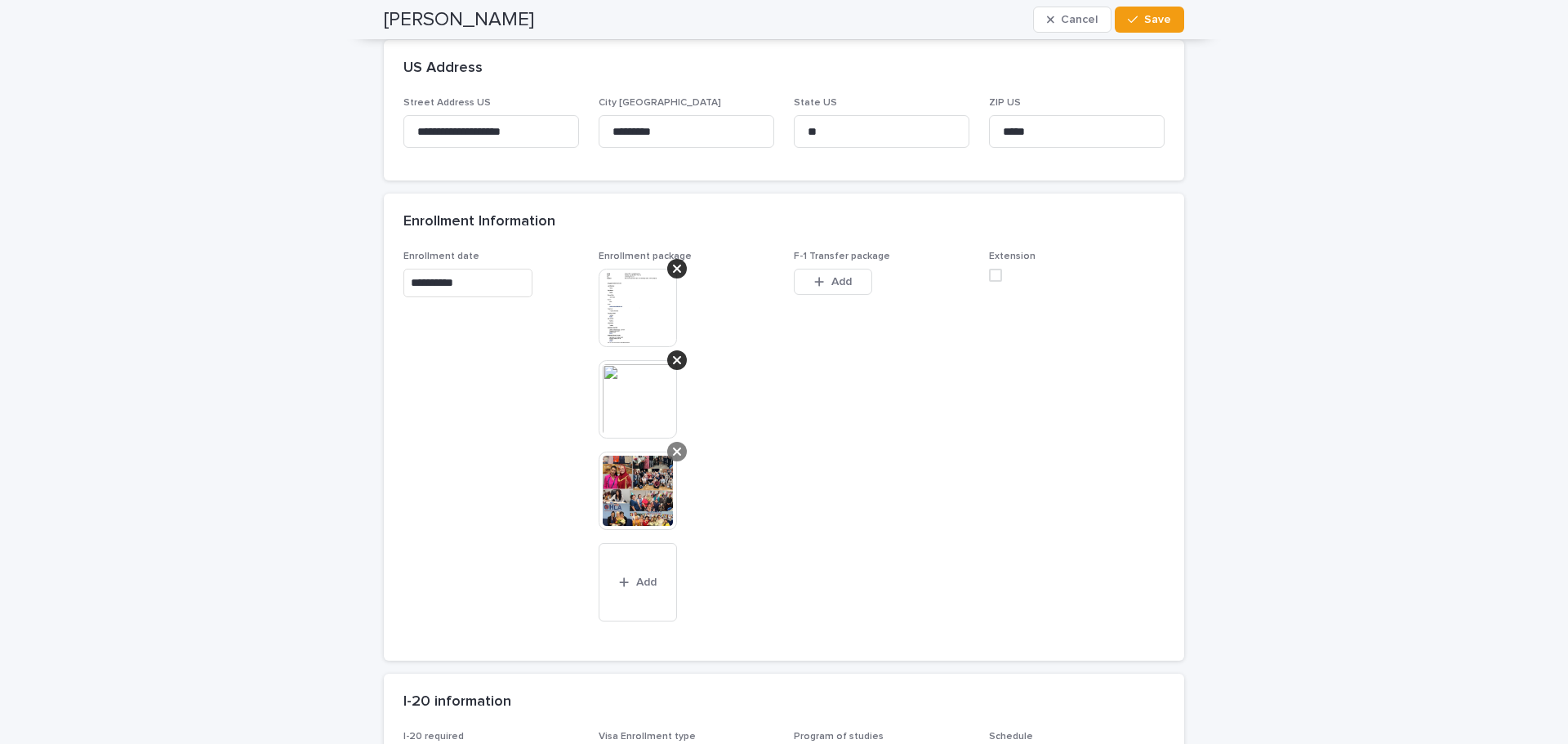
click at [674, 454] on icon at bounding box center [676, 452] width 8 height 13
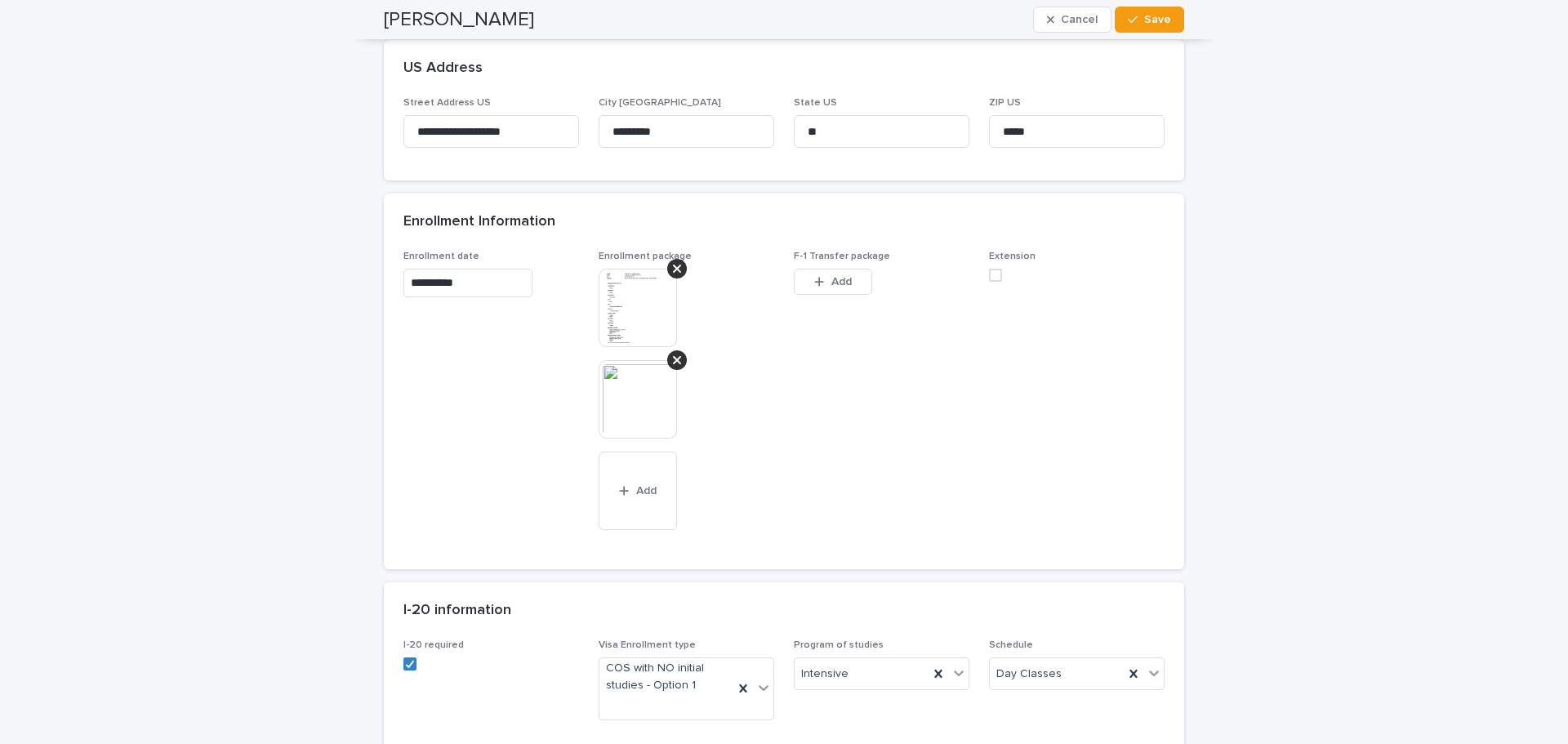
scroll to position [735, 0]
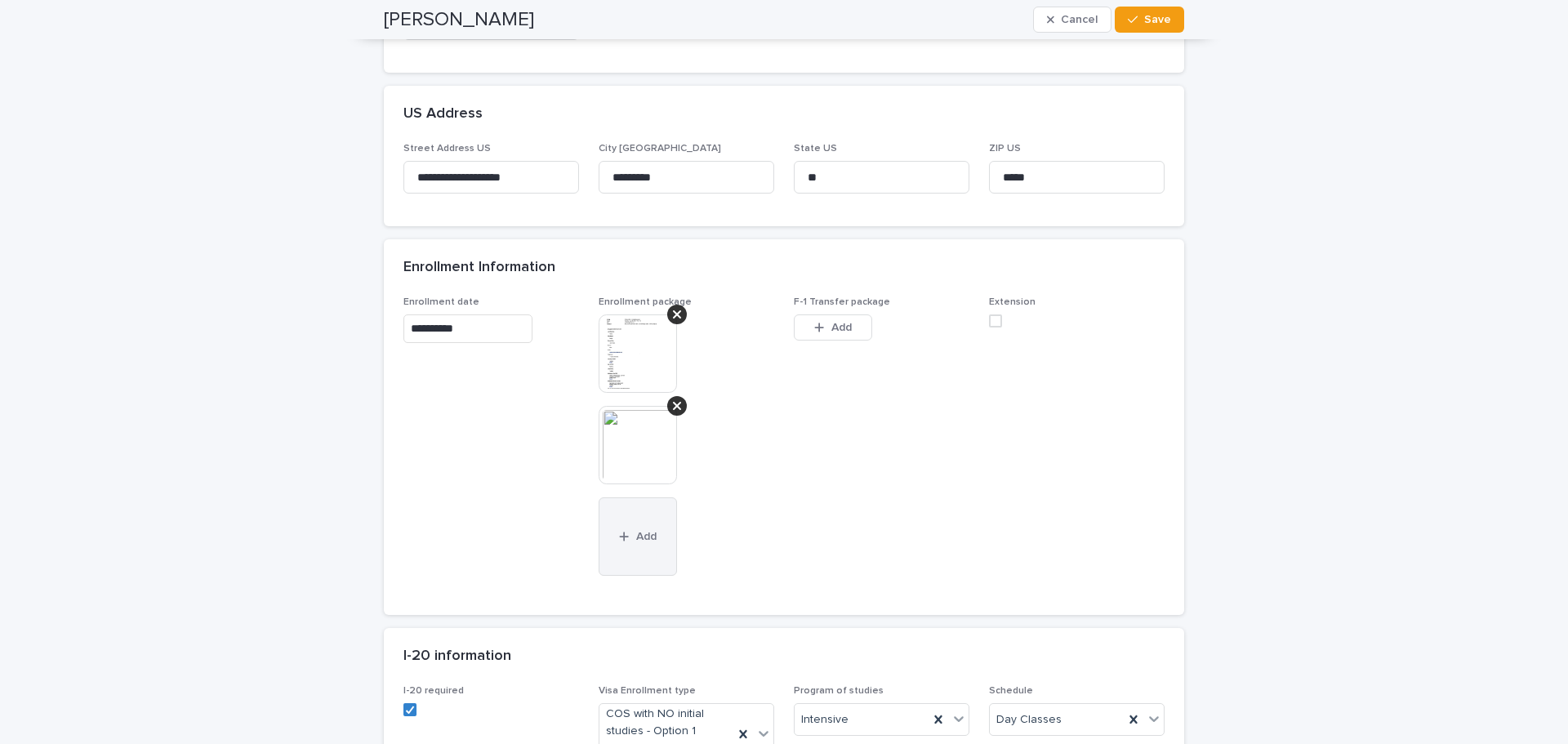
click at [636, 540] on span "Add" at bounding box center [646, 537] width 20 height 12
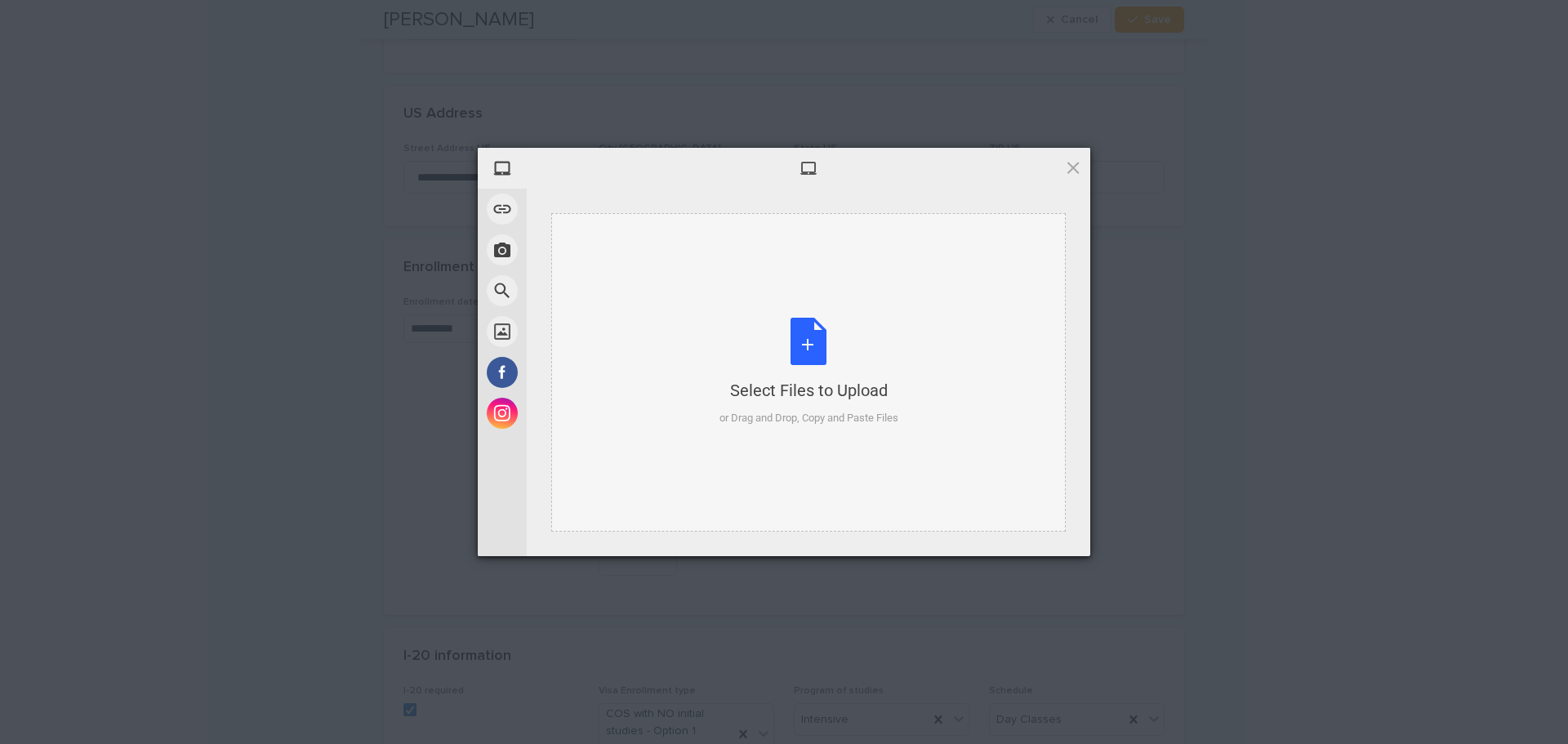
click at [778, 338] on div "Select Files to Upload or Drag and Drop, Copy and Paste Files" at bounding box center [809, 372] width 179 height 109
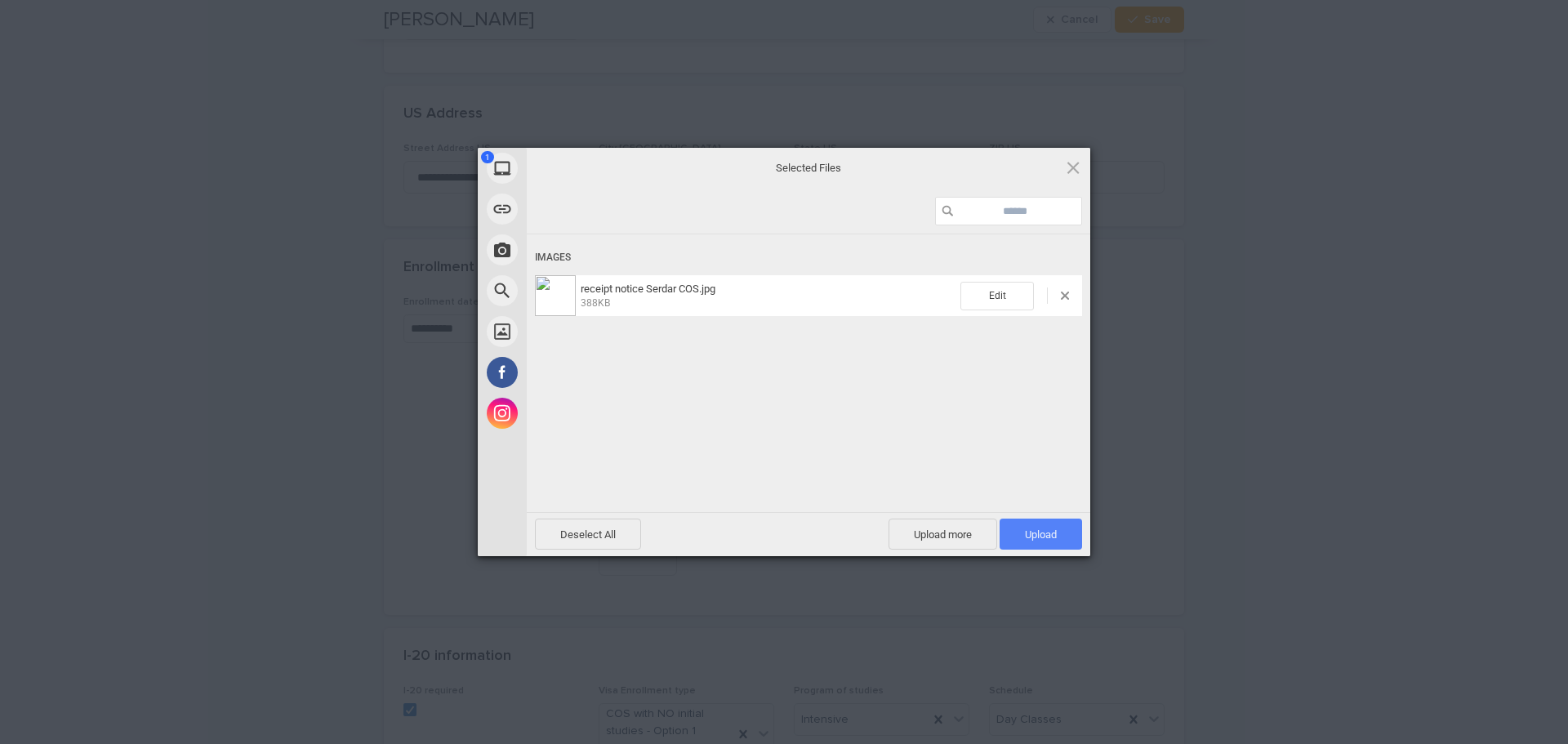
click at [778, 529] on span "Upload 1" at bounding box center [1040, 534] width 32 height 12
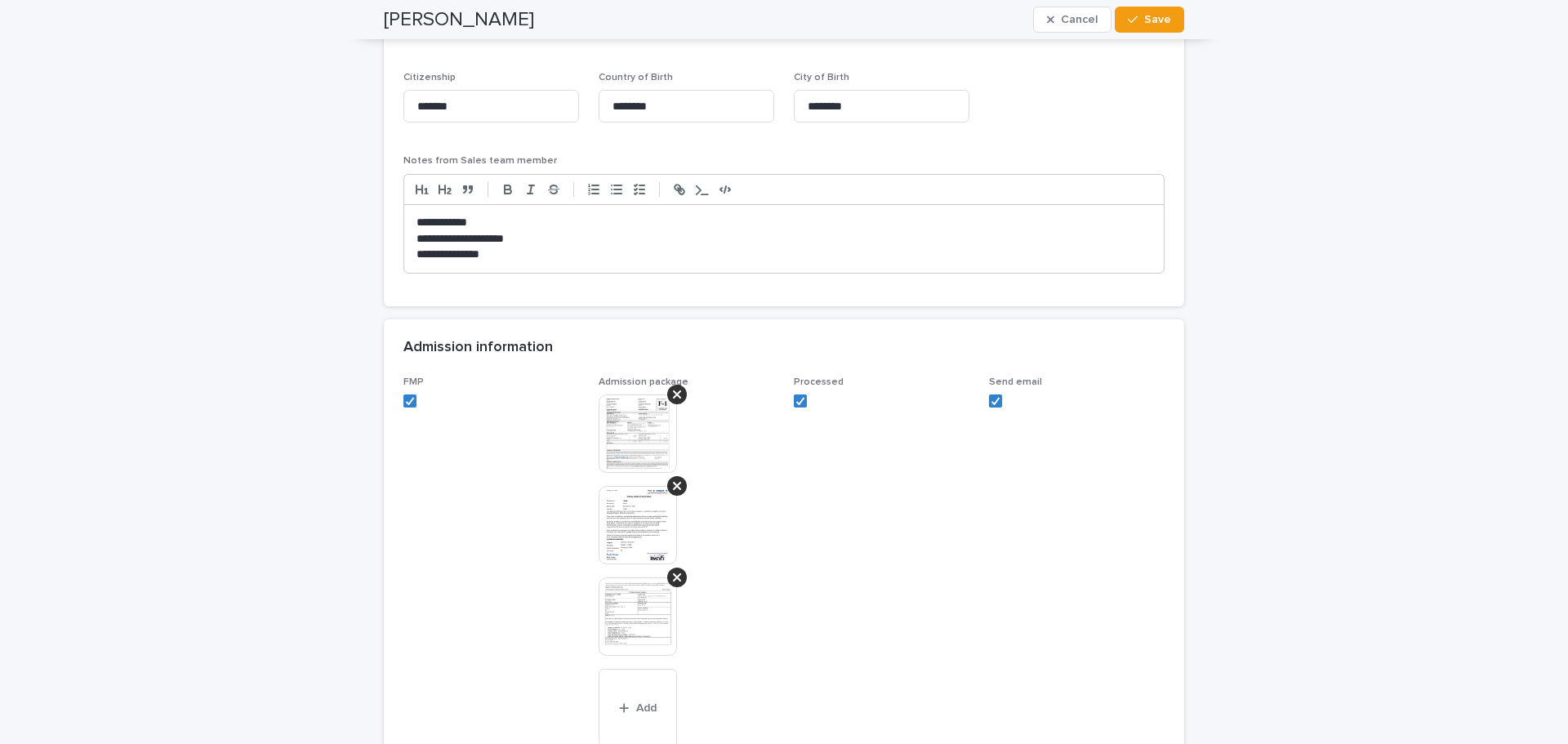
scroll to position [1680, 0]
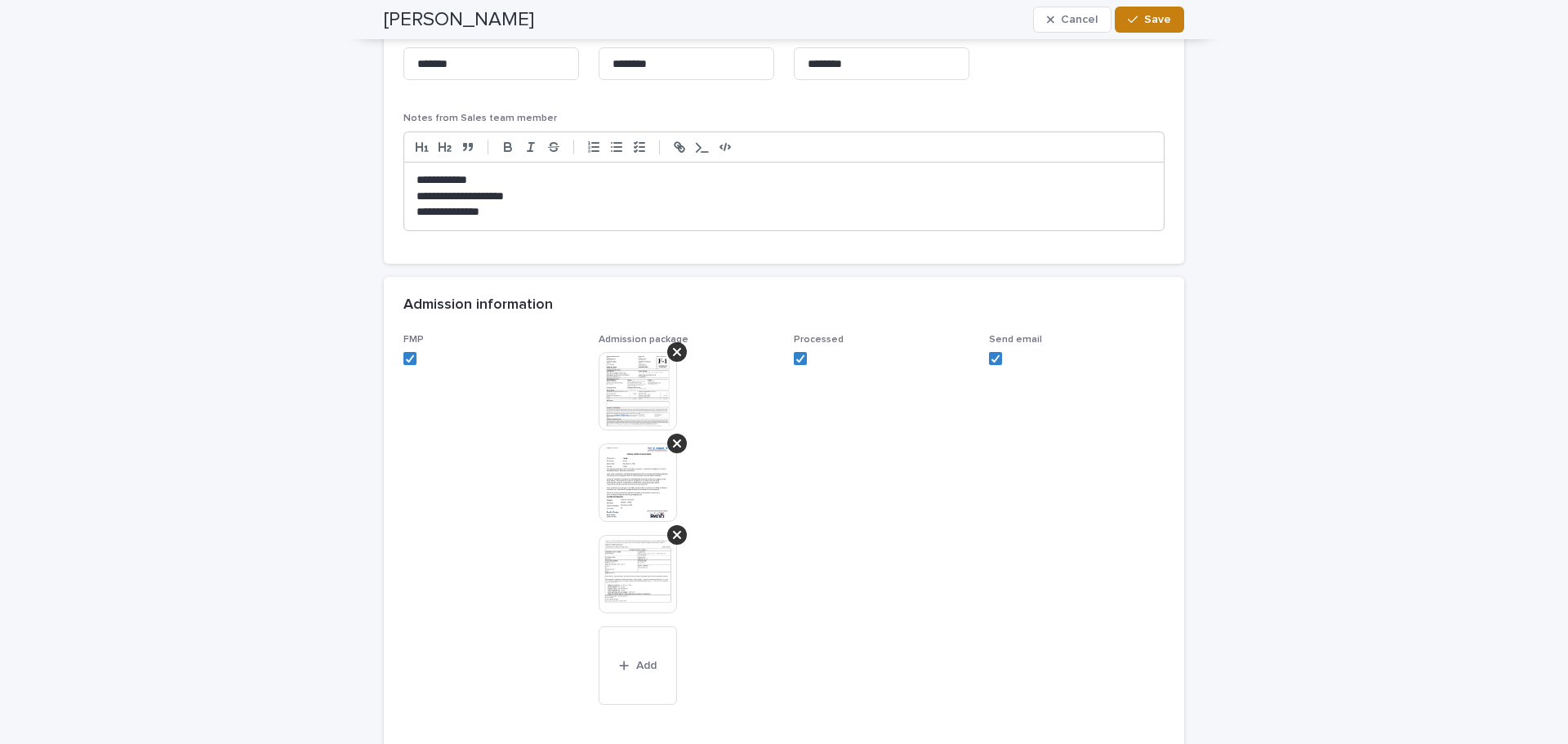
click at [778, 19] on span "Save" at bounding box center [1158, 19] width 27 height 12
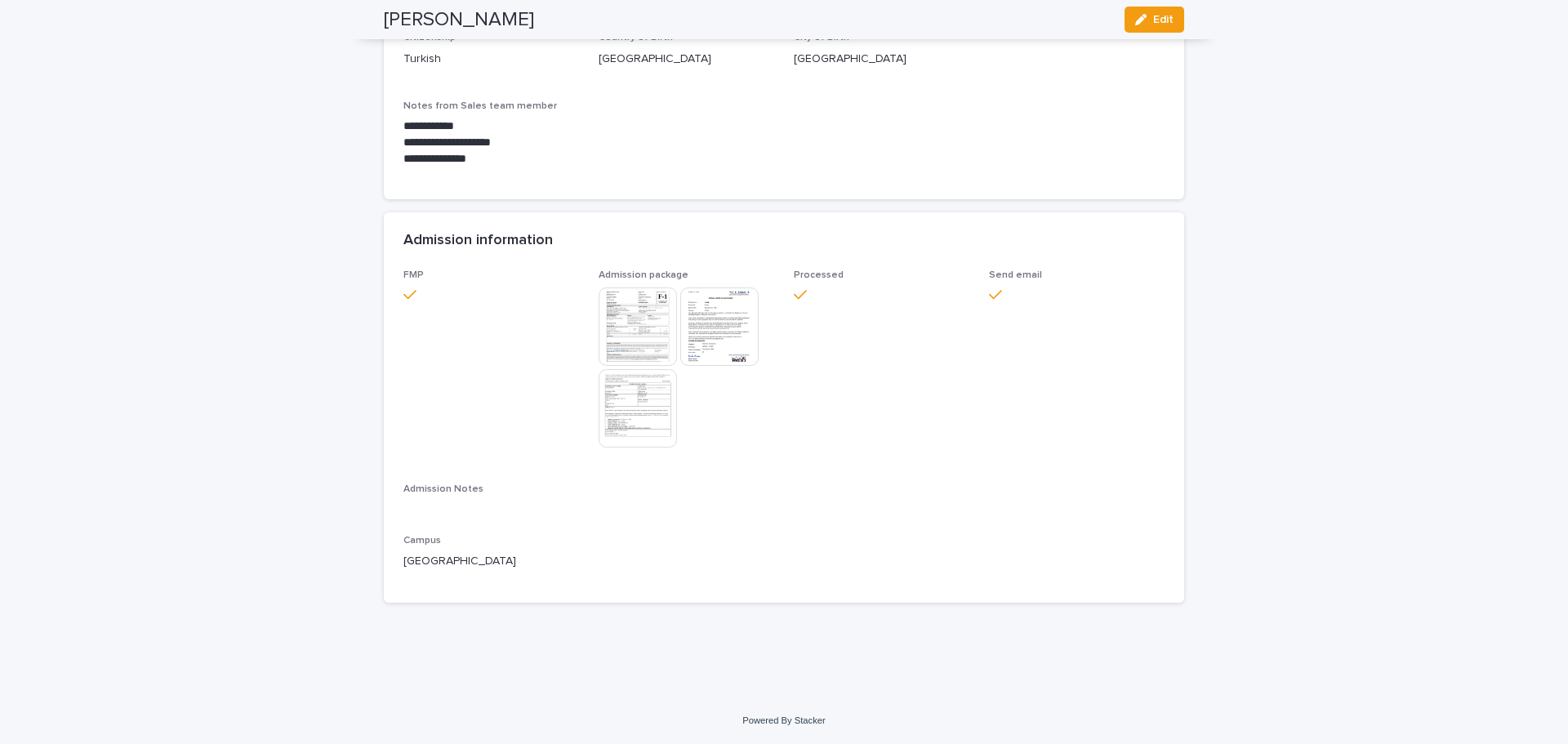
scroll to position [1326, 0]
